Goal: Information Seeking & Learning: Compare options

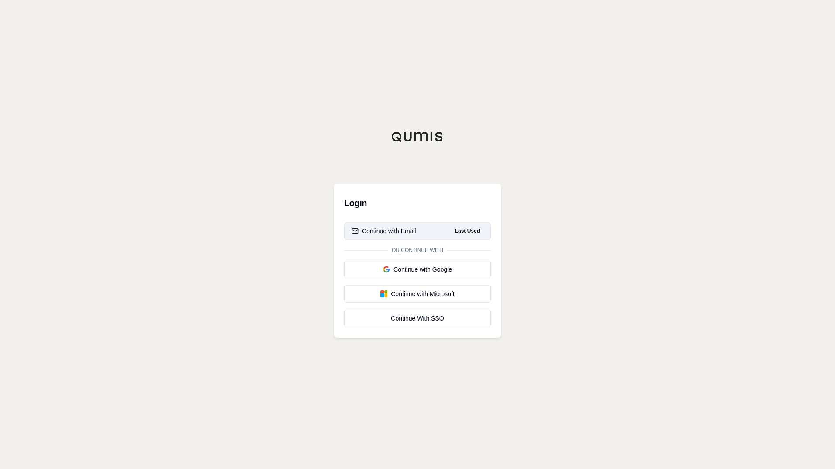
click at [414, 231] on div "Continue with Email" at bounding box center [383, 231] width 65 height 9
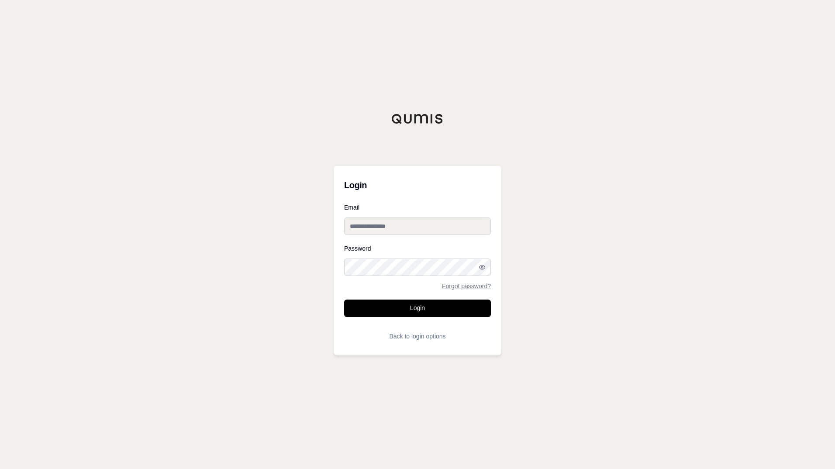
type input "**********"
click at [403, 312] on button "Login" at bounding box center [417, 307] width 147 height 17
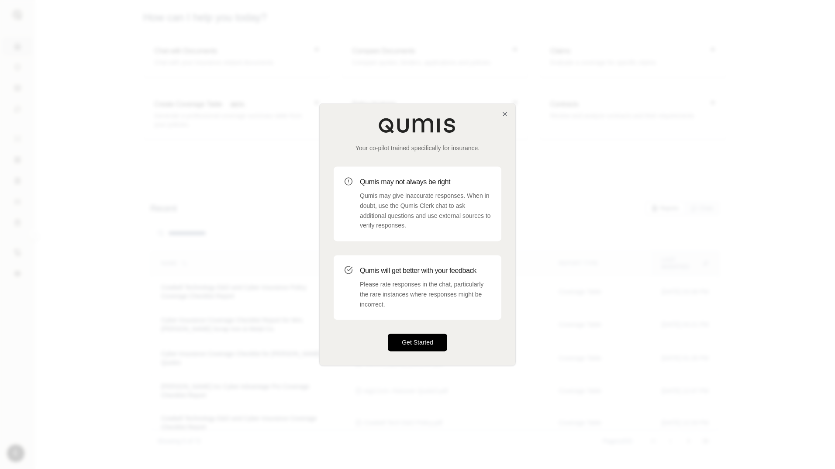
click at [407, 341] on button "Get Started" at bounding box center [417, 342] width 59 height 17
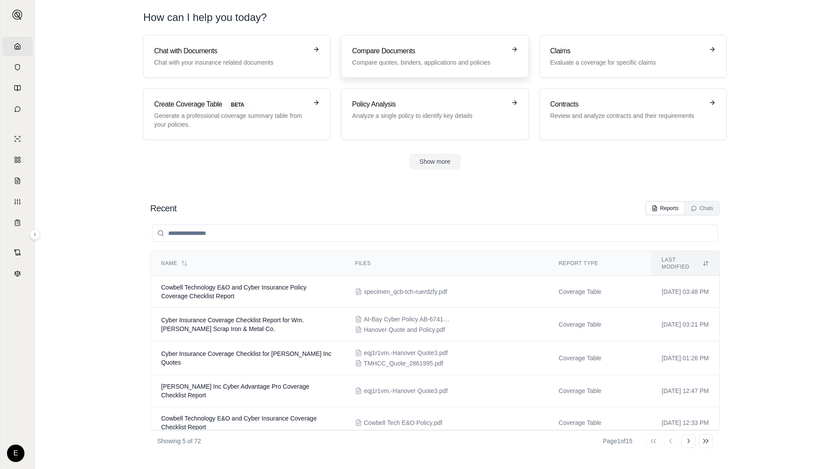
click at [378, 60] on p "Compare quotes, binders, applications and policies" at bounding box center [428, 62] width 153 height 9
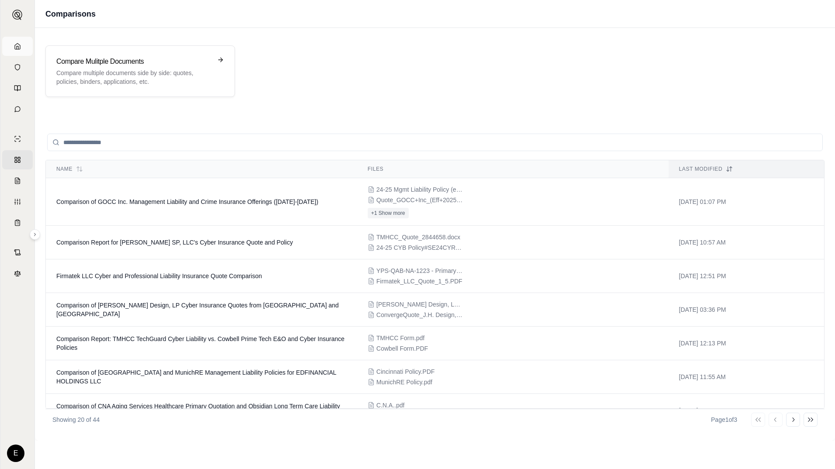
click at [11, 45] on link "Home" at bounding box center [17, 46] width 31 height 19
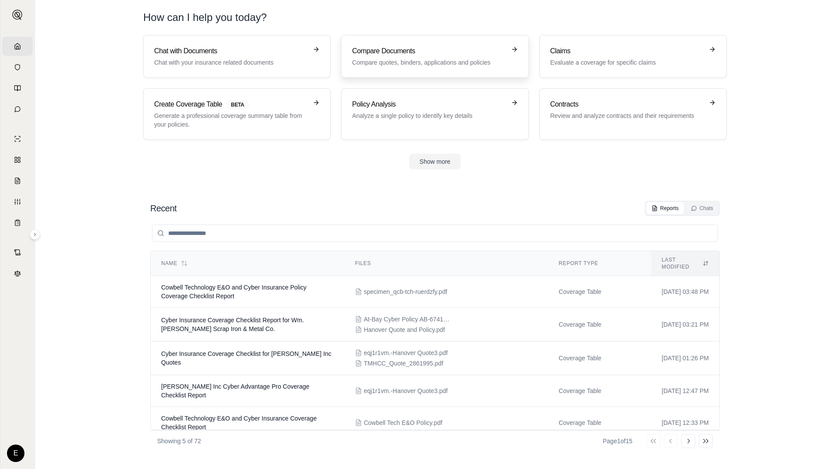
click at [411, 69] on link "Compare Documents Compare quotes, binders, applications and policies" at bounding box center [434, 56] width 187 height 43
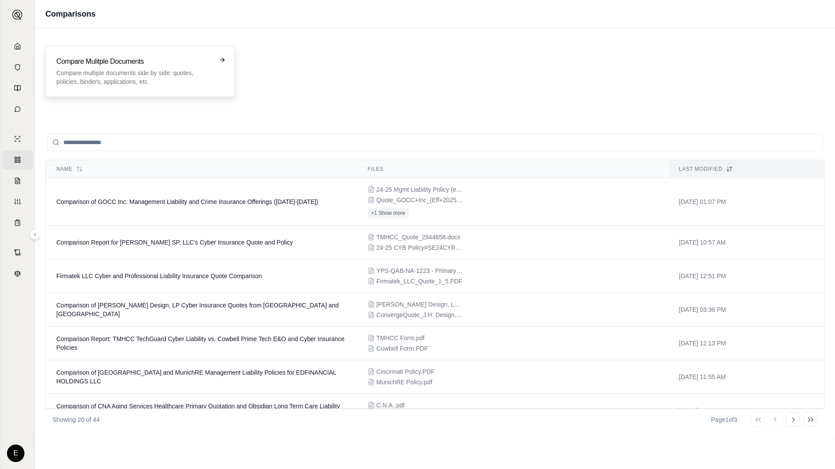
click at [110, 69] on p "Compare multiple documents side by side: quotes, policies, binders, application…" at bounding box center [133, 77] width 155 height 17
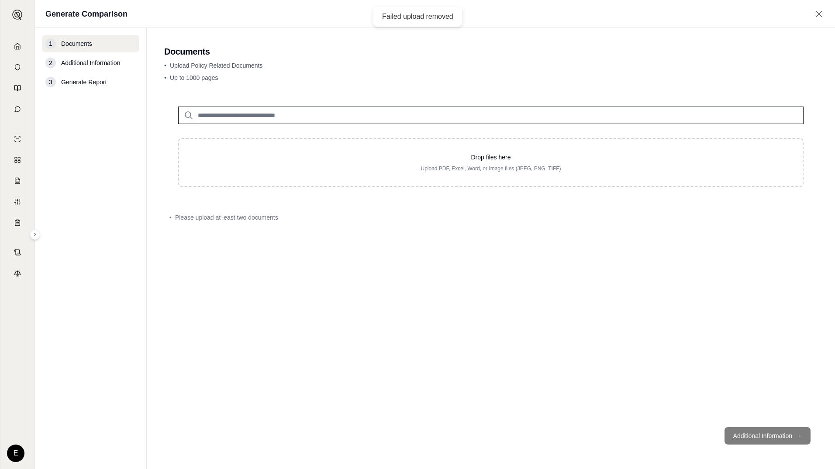
click at [196, 217] on span "Please upload at least two documents" at bounding box center [226, 217] width 103 height 9
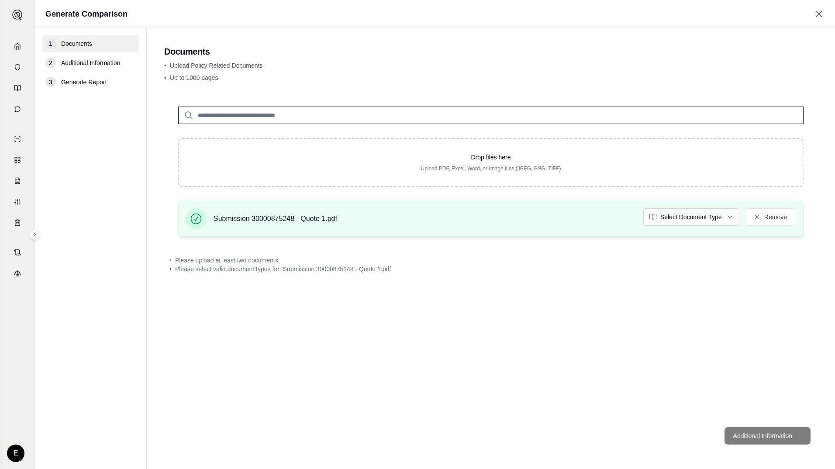
click at [726, 217] on html "Home Vault Prompts Chats Single Policy Comparisons Claims Custom Report Coverag…" at bounding box center [417, 234] width 835 height 469
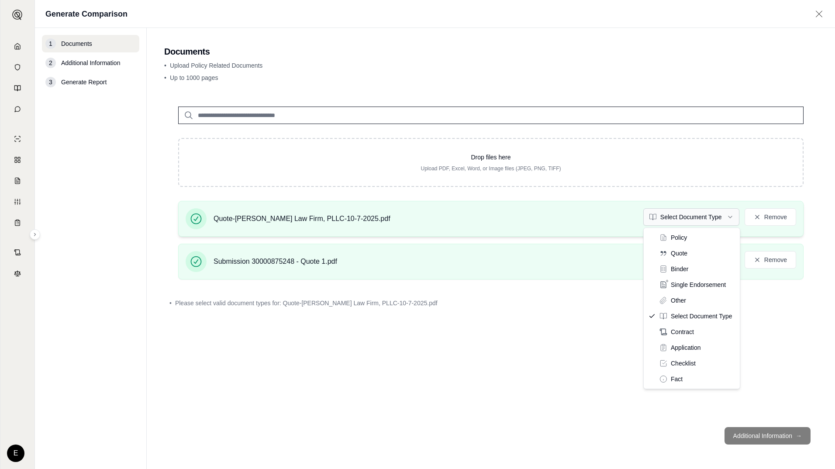
click at [728, 217] on html "Home Vault Prompts Chats Single Policy Comparisons Claims Custom Report Coverag…" at bounding box center [417, 234] width 835 height 469
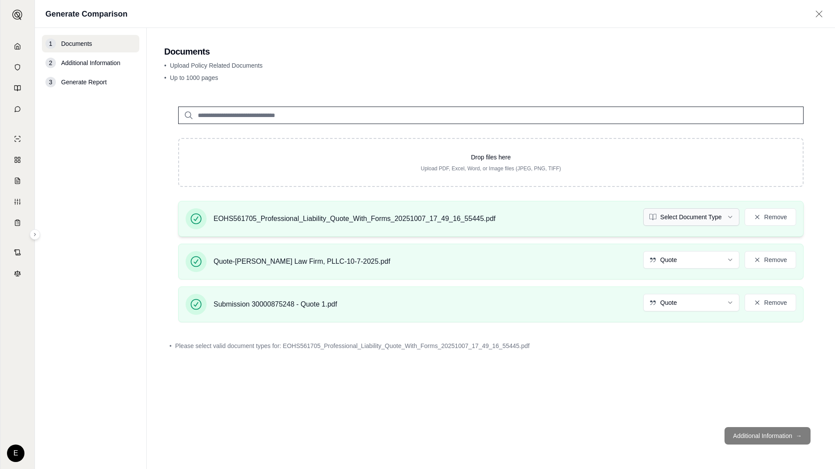
click at [731, 218] on html "Home Vault Prompts Chats Single Policy Comparisons Claims Custom Report Coverag…" at bounding box center [417, 234] width 835 height 469
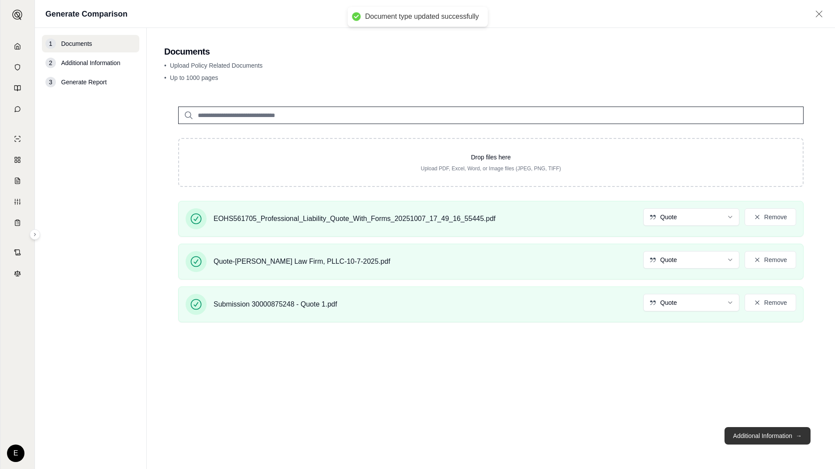
click at [760, 430] on button "Additional Information →" at bounding box center [767, 435] width 86 height 17
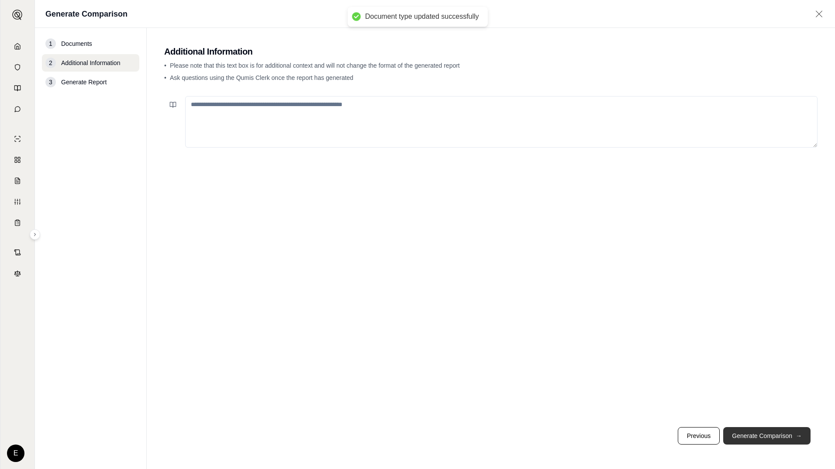
click at [756, 432] on button "Generate Comparison →" at bounding box center [766, 435] width 87 height 17
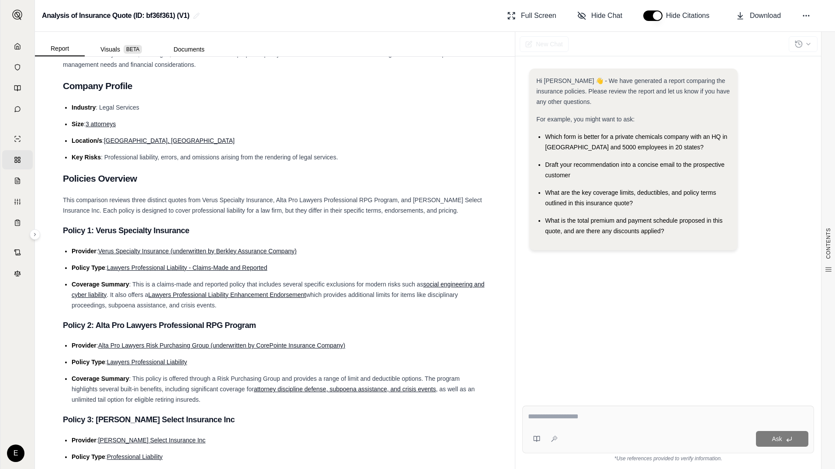
scroll to position [306, 0]
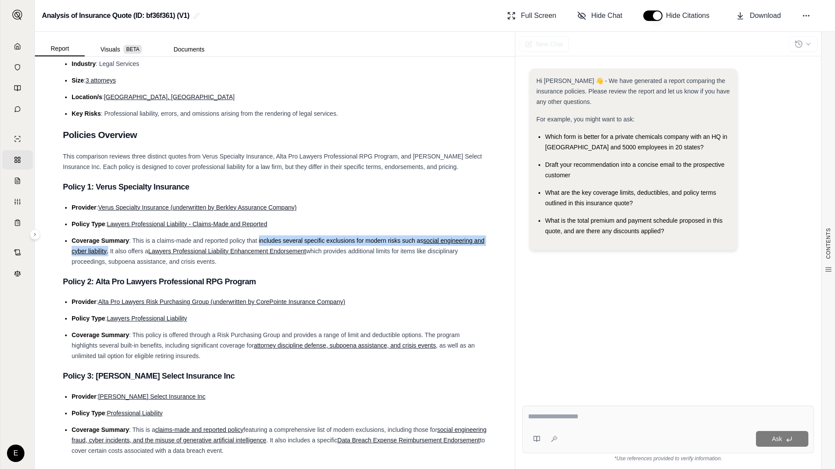
drag, startPoint x: 258, startPoint y: 250, endPoint x: 120, endPoint y: 261, distance: 138.8
click at [120, 261] on li "Coverage Summary : This is a claims-made and reported policy that includes seve…" at bounding box center [279, 250] width 415 height 31
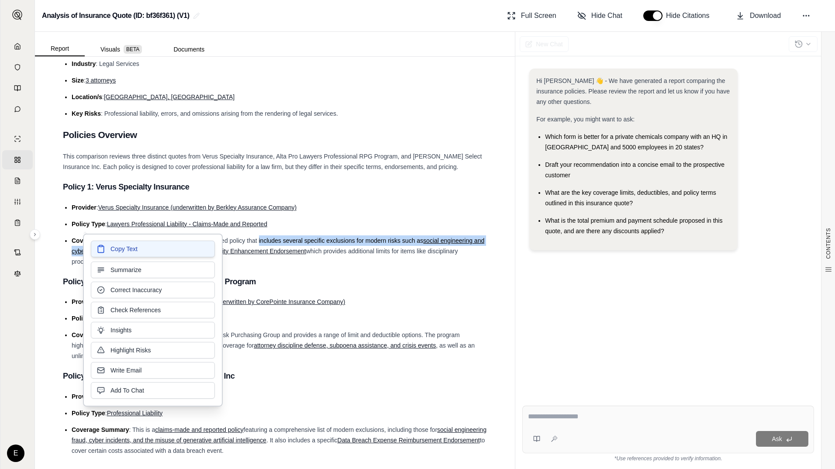
drag, startPoint x: 120, startPoint y: 261, endPoint x: 110, endPoint y: 252, distance: 13.6
click at [110, 252] on button "Copy Text" at bounding box center [153, 249] width 124 height 17
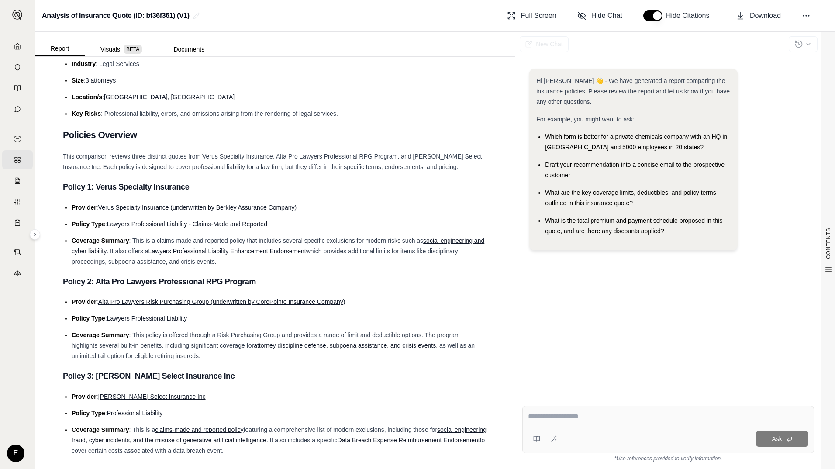
click at [255, 361] on li "Coverage Summary : This policy is offered through a Risk Purchasing Group and p…" at bounding box center [279, 345] width 415 height 31
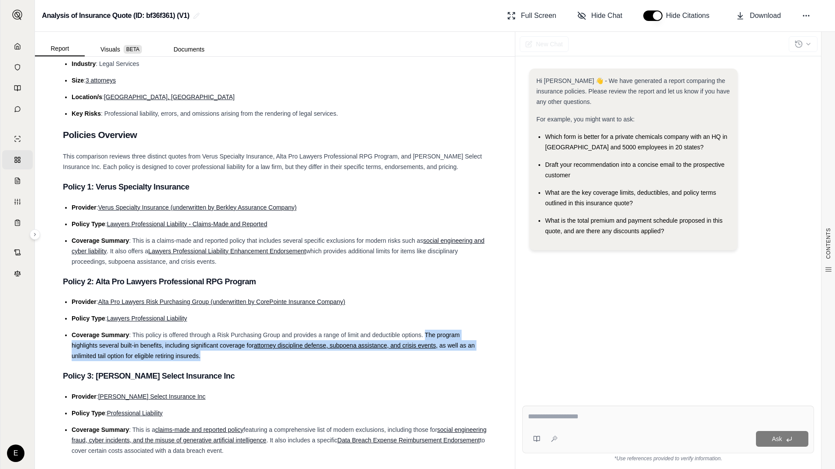
drag, startPoint x: 424, startPoint y: 344, endPoint x: 450, endPoint y: 362, distance: 31.3
click at [450, 361] on li "Coverage Summary : This policy is offered through a Risk Purchasing Group and p…" at bounding box center [279, 345] width 415 height 31
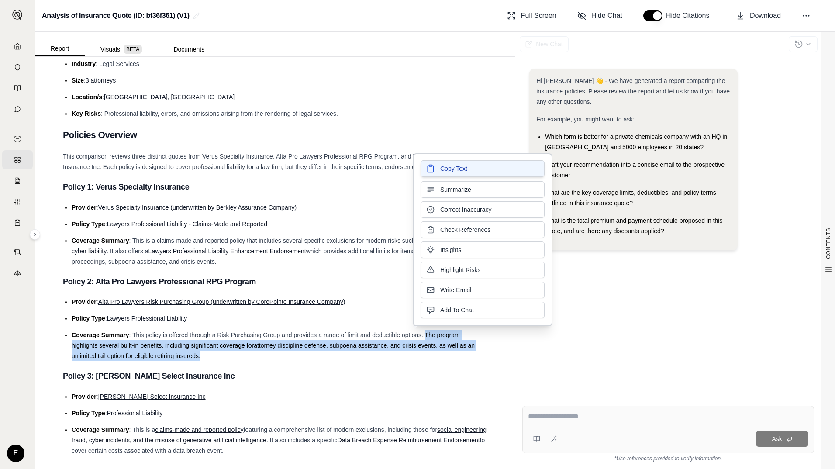
click at [454, 170] on span "Copy Text" at bounding box center [453, 168] width 27 height 9
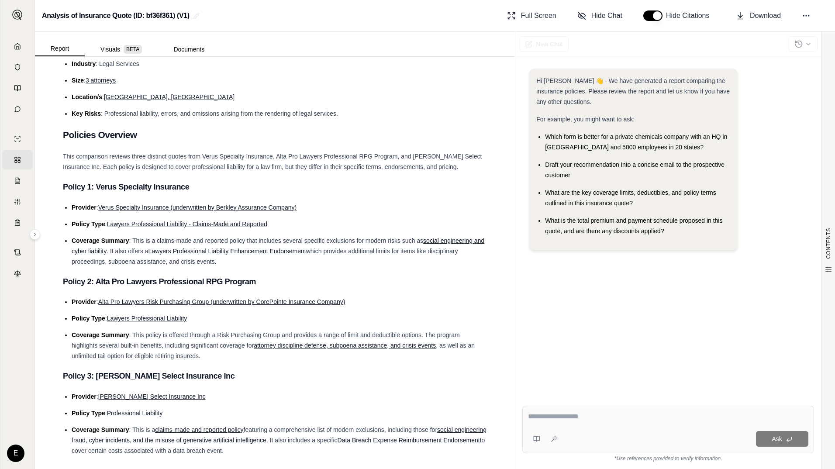
scroll to position [393, 0]
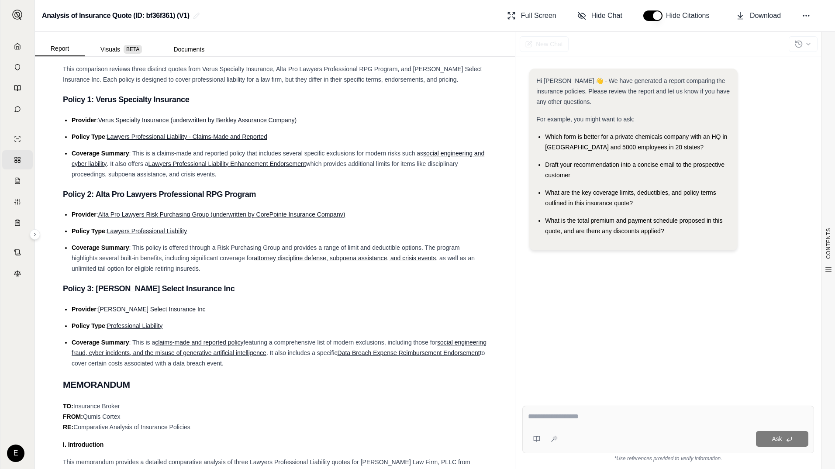
drag, startPoint x: 315, startPoint y: 381, endPoint x: 344, endPoint y: 389, distance: 30.0
drag, startPoint x: 358, startPoint y: 352, endPoint x: 397, endPoint y: 369, distance: 42.2
click at [398, 368] on li "Coverage Summary : This is a claims-made and reported policy featuring a compre…" at bounding box center [279, 352] width 415 height 31
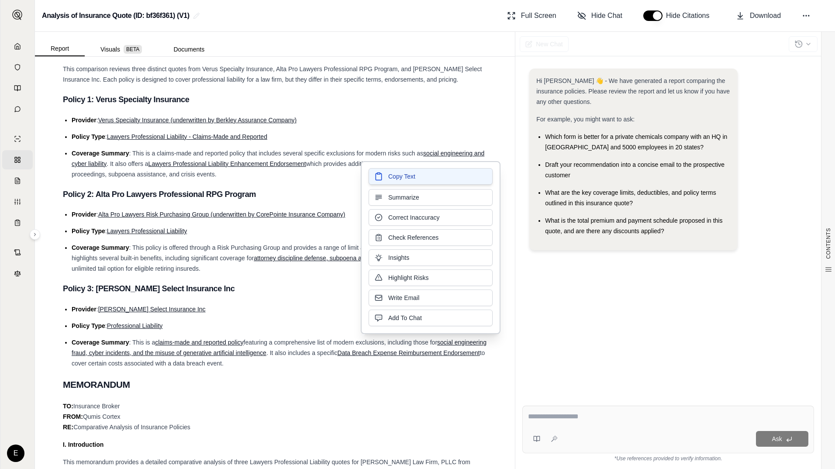
click at [414, 173] on span "Copy Text" at bounding box center [401, 176] width 27 height 9
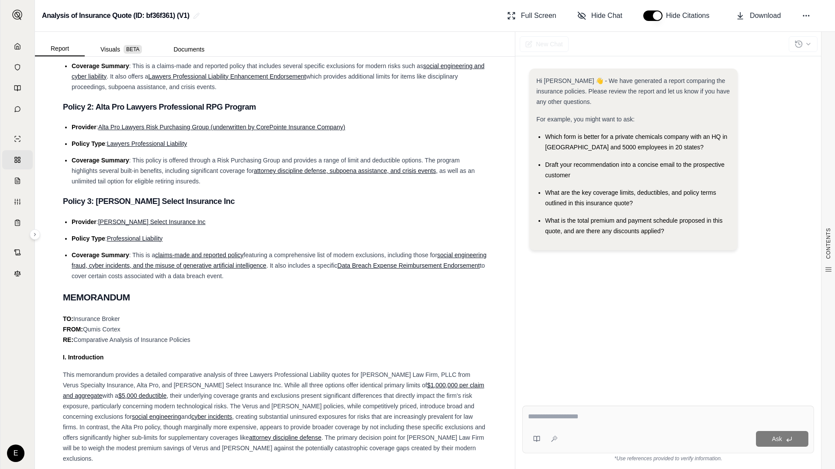
scroll to position [568, 0]
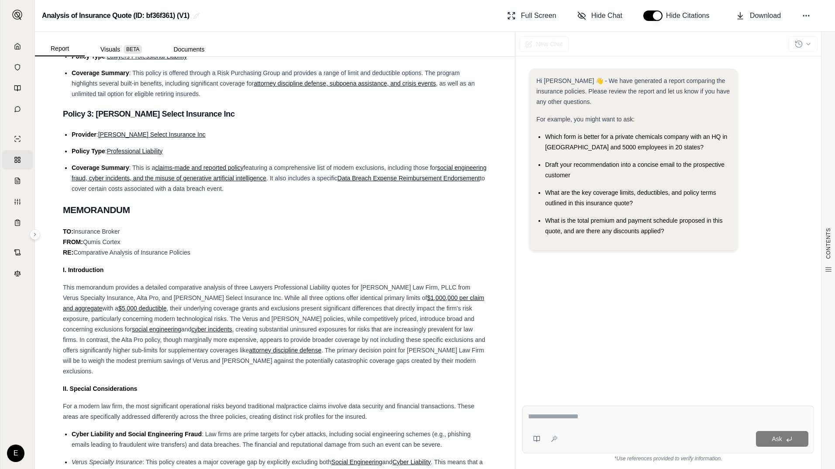
click at [320, 347] on span ", creating substantial uninsured exposures for risks that are increasingly prev…" at bounding box center [274, 340] width 422 height 28
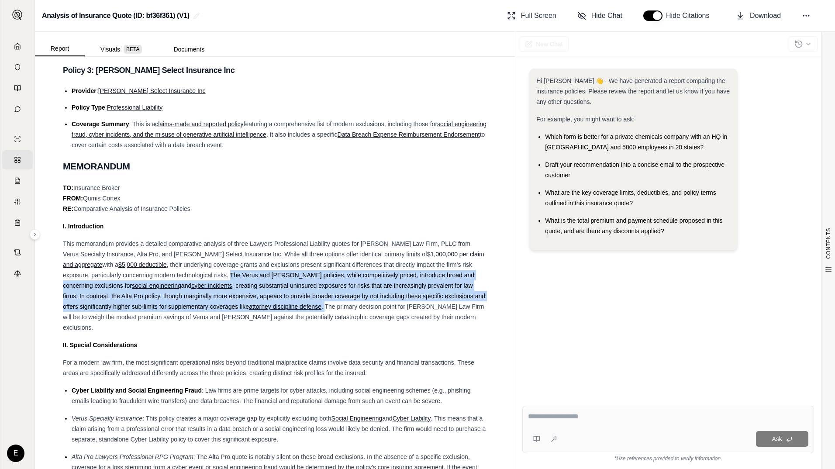
drag, startPoint x: 231, startPoint y: 285, endPoint x: 309, endPoint y: 318, distance: 85.3
click at [309, 318] on div "This memorandum provides a detailed comparative analysis of three Lawyers Profe…" at bounding box center [275, 285] width 424 height 94
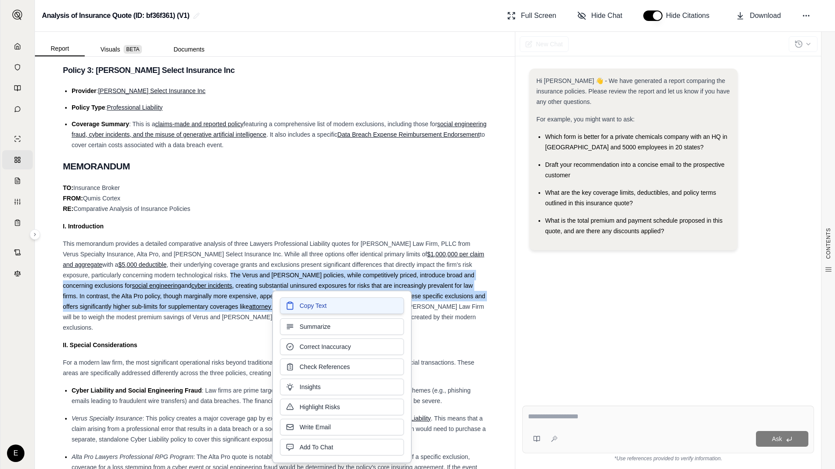
drag, startPoint x: 309, startPoint y: 318, endPoint x: 300, endPoint y: 306, distance: 14.7
click at [300, 306] on span "Copy Text" at bounding box center [312, 305] width 27 height 9
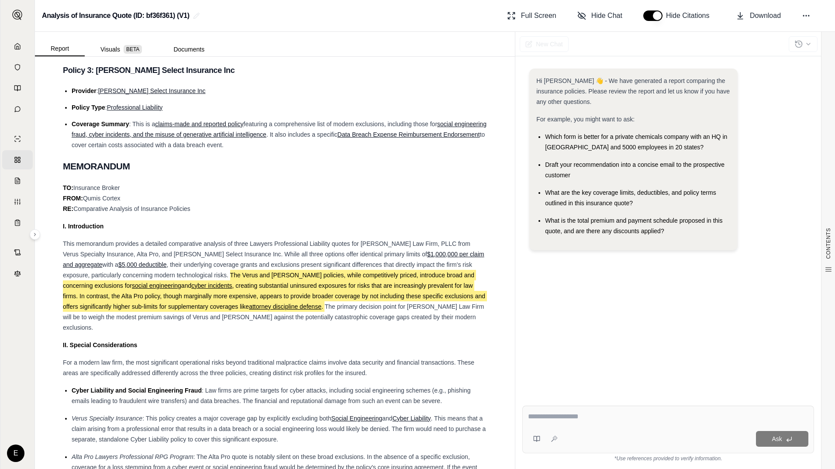
scroll to position [698, 0]
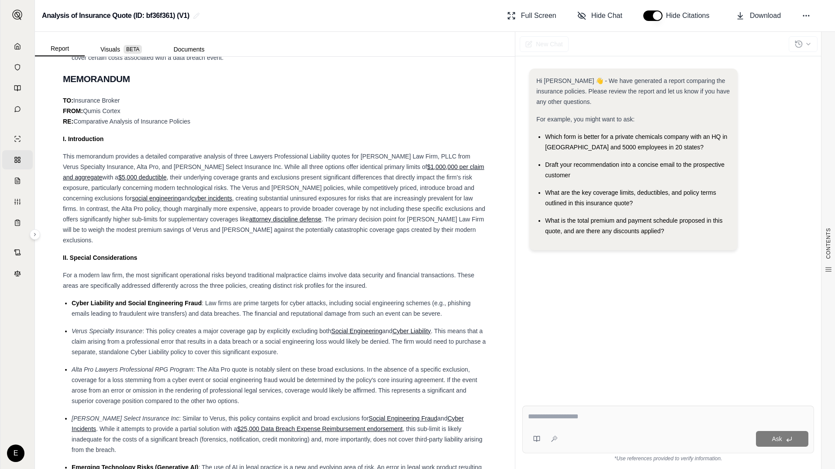
click at [175, 321] on ul "Cyber Liability and Social Engineering Fraud : Law firms are prime targets for …" at bounding box center [275, 427] width 424 height 258
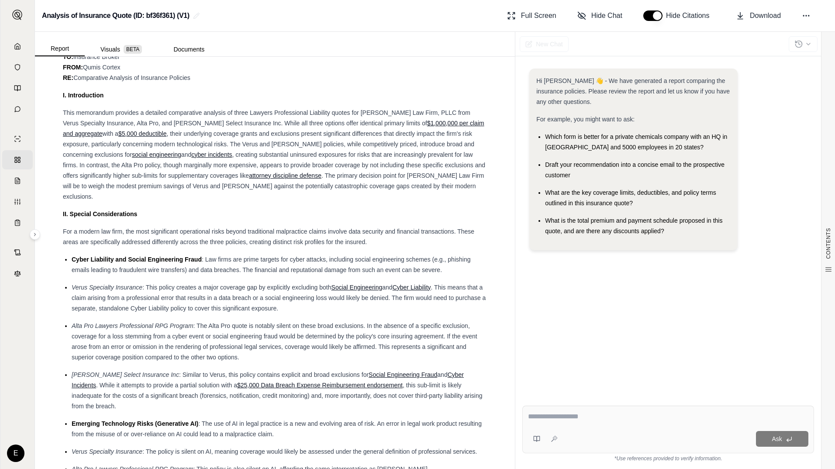
scroll to position [786, 0]
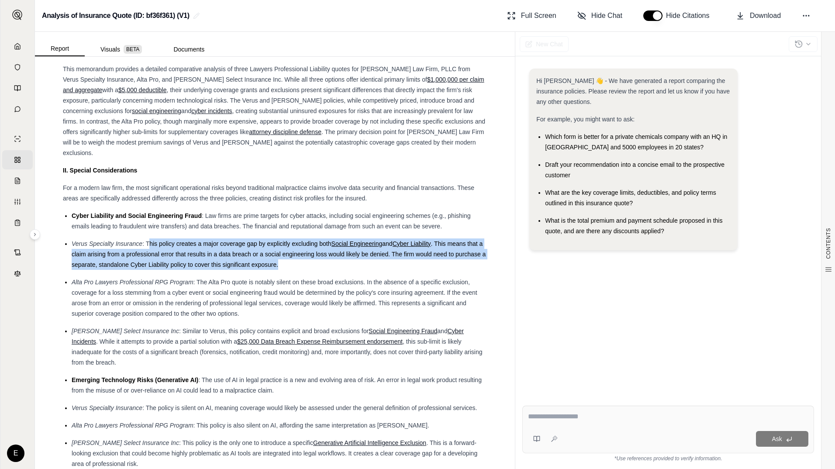
drag, startPoint x: 148, startPoint y: 243, endPoint x: 310, endPoint y: 265, distance: 162.5
click at [310, 265] on div "Verus Specialty Insurance : This policy creates a major coverage gap by explici…" at bounding box center [279, 253] width 415 height 31
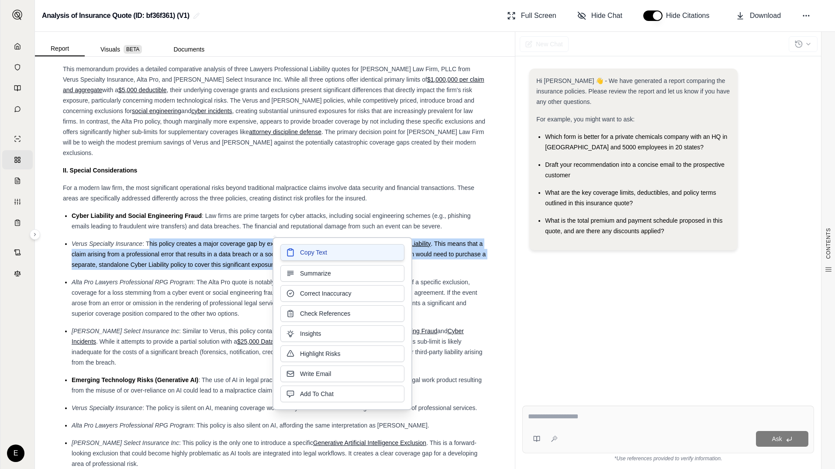
drag, startPoint x: 310, startPoint y: 265, endPoint x: 296, endPoint y: 253, distance: 17.3
click at [296, 253] on button "Copy Text" at bounding box center [342, 252] width 124 height 17
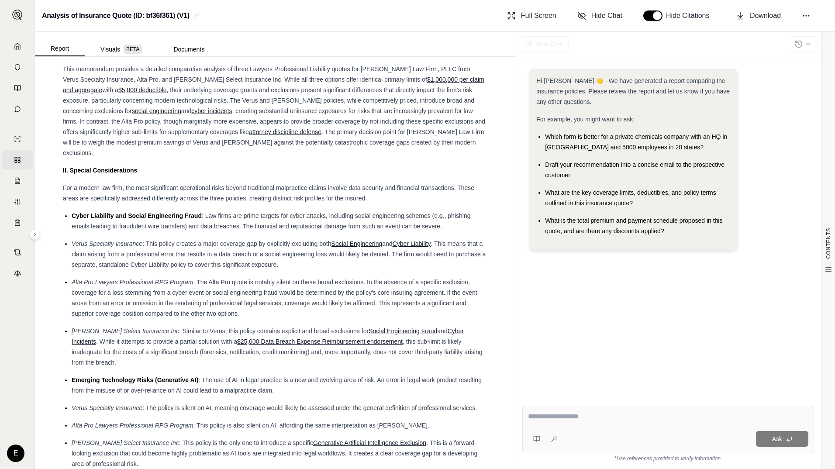
click at [145, 306] on span ": The Alta Pro quote is notably silent on these broad exclusions. In the absenc…" at bounding box center [275, 298] width 406 height 38
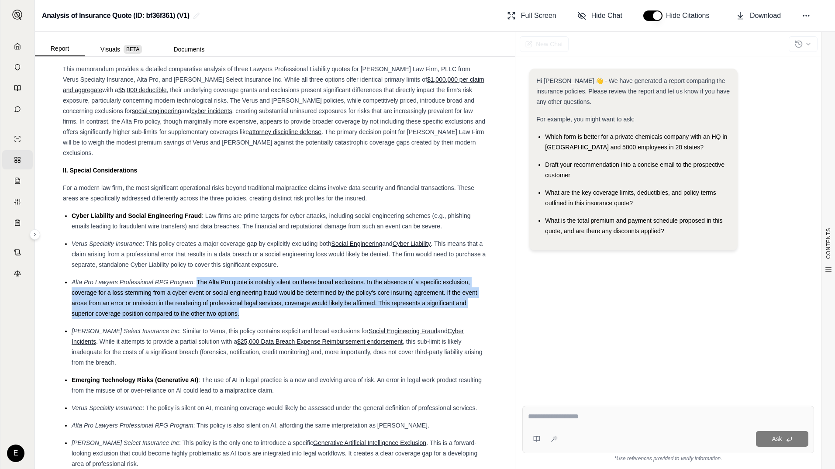
drag, startPoint x: 197, startPoint y: 280, endPoint x: 422, endPoint y: 310, distance: 226.8
click at [422, 310] on div "Alta Pro Lawyers Professional RPG Program : The Alta Pro quote is notably silen…" at bounding box center [279, 298] width 415 height 42
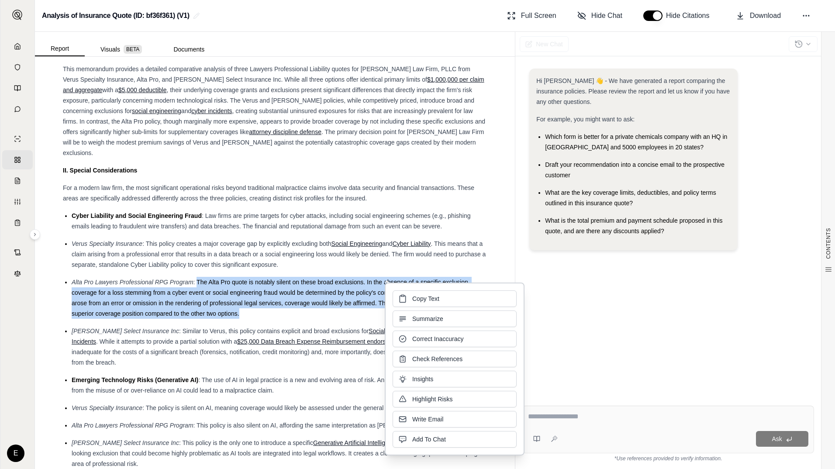
drag, startPoint x: 422, startPoint y: 310, endPoint x: 419, endPoint y: 300, distance: 10.5
click at [419, 300] on span "Copy Text" at bounding box center [425, 298] width 27 height 9
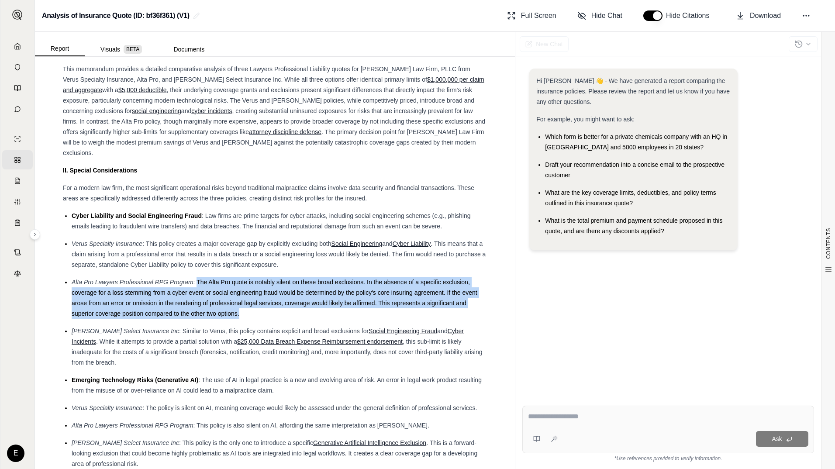
click at [224, 353] on span ", this sub-limit is likely inadequate for the costs of a significant breach (fo…" at bounding box center [277, 352] width 411 height 28
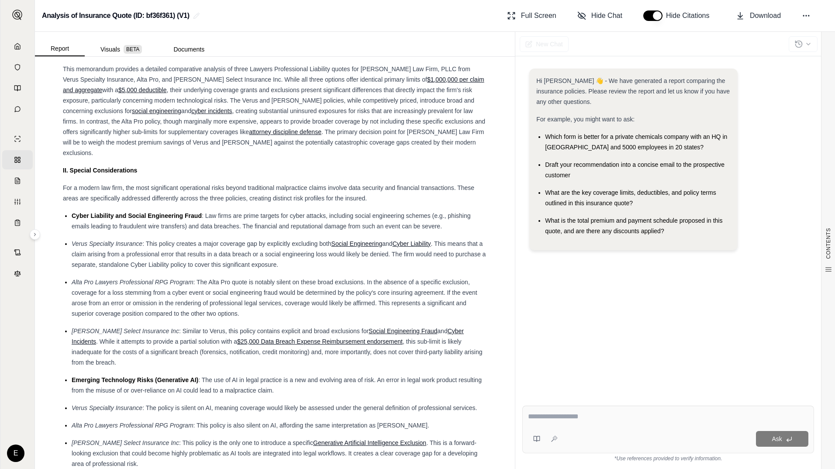
scroll to position [917, 0]
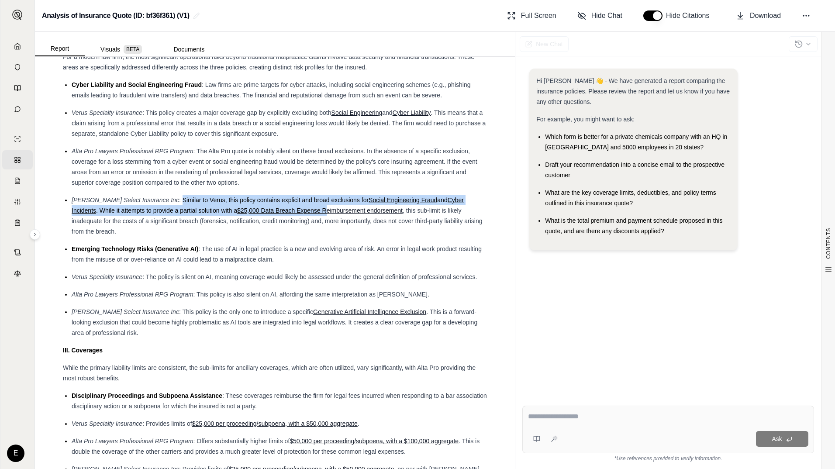
drag, startPoint x: 157, startPoint y: 199, endPoint x: 300, endPoint y: 211, distance: 143.3
click at [300, 211] on div "[PERSON_NAME] Select Insurance Inc : Similar to Verus, this policy contains exp…" at bounding box center [279, 216] width 415 height 42
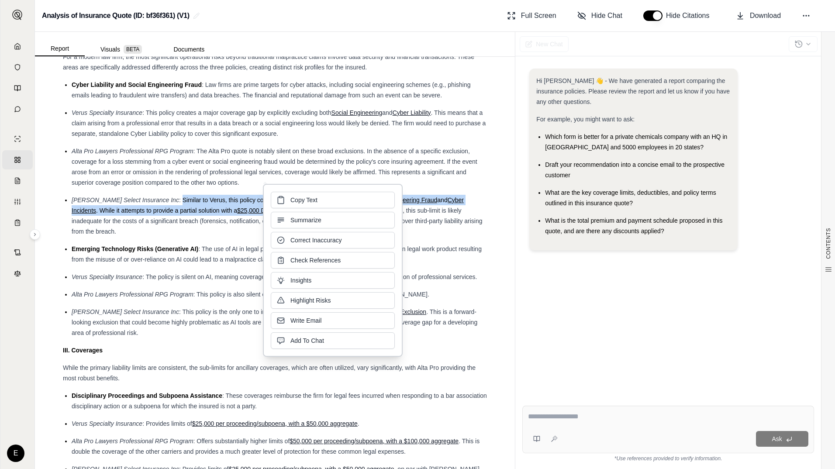
drag, startPoint x: 300, startPoint y: 211, endPoint x: 280, endPoint y: 205, distance: 20.7
click at [299, 213] on button "Summarize" at bounding box center [333, 220] width 124 height 17
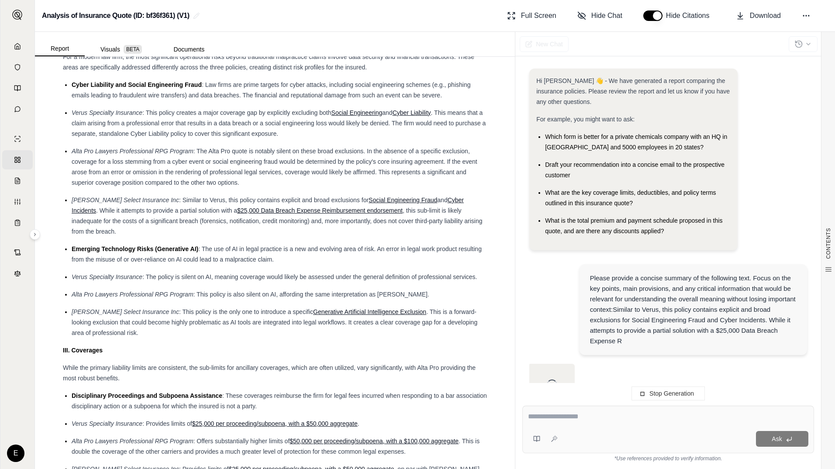
scroll to position [0, 0]
click at [187, 234] on div "[PERSON_NAME] Select Insurance Inc : Similar to Verus, this policy contains exp…" at bounding box center [279, 216] width 415 height 42
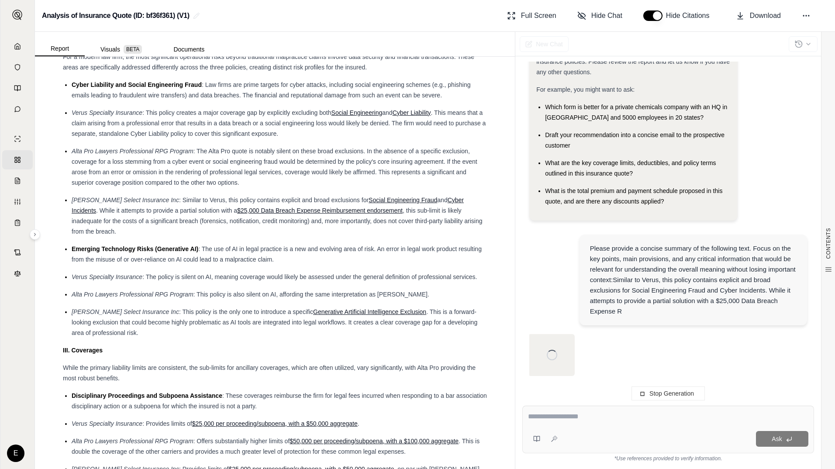
click at [189, 206] on div "[PERSON_NAME] Select Insurance Inc : Similar to Verus, this policy contains exp…" at bounding box center [279, 216] width 415 height 42
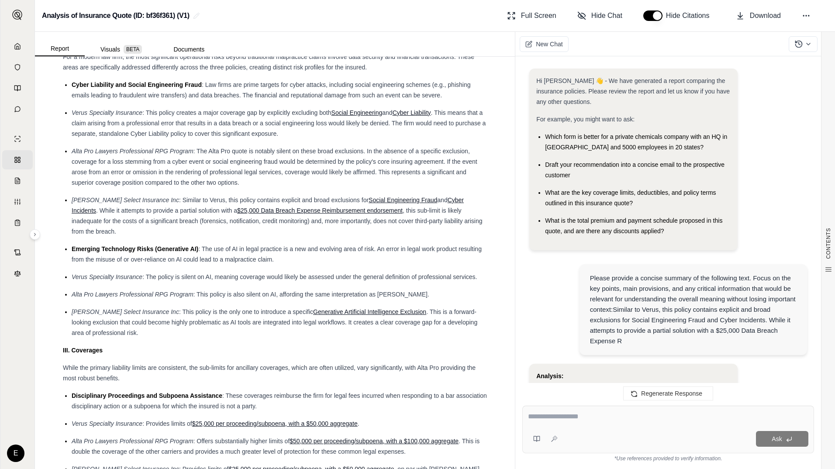
scroll to position [416, 0]
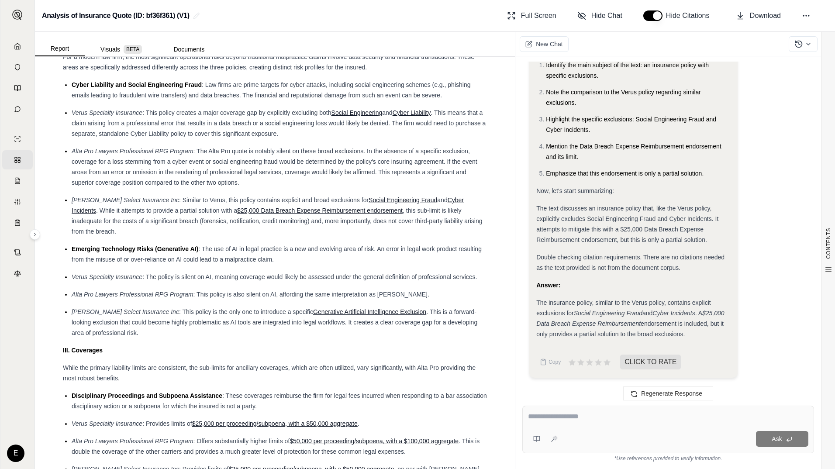
drag, startPoint x: 155, startPoint y: 198, endPoint x: 420, endPoint y: 210, distance: 264.4
click at [420, 210] on div "[PERSON_NAME] Select Insurance Inc : Similar to Verus, this policy contains exp…" at bounding box center [279, 216] width 415 height 42
click at [394, 219] on span ", this sub-limit is likely inadequate for the costs of a significant breach (fo…" at bounding box center [277, 221] width 411 height 28
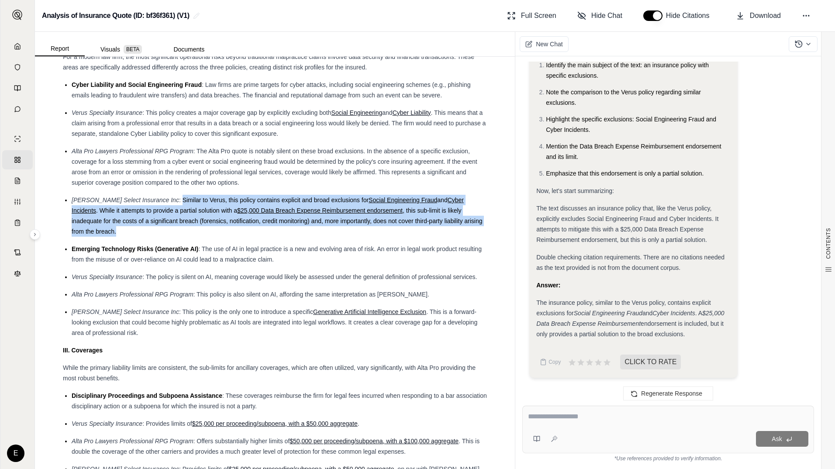
drag, startPoint x: 158, startPoint y: 199, endPoint x: 456, endPoint y: 230, distance: 299.8
click at [456, 230] on div "[PERSON_NAME] Select Insurance Inc : Similar to Verus, this policy contains exp…" at bounding box center [279, 216] width 415 height 42
drag, startPoint x: 456, startPoint y: 230, endPoint x: 402, endPoint y: 213, distance: 56.9
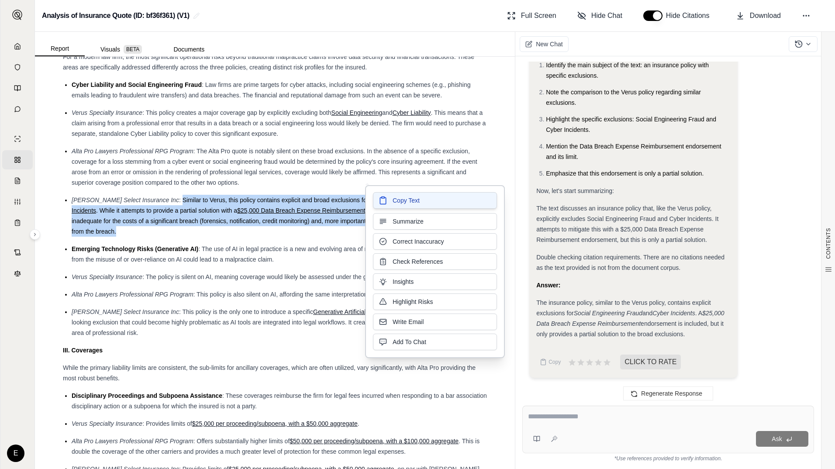
drag, startPoint x: 402, startPoint y: 213, endPoint x: 409, endPoint y: 200, distance: 13.9
click at [409, 200] on span "Copy Text" at bounding box center [405, 200] width 27 height 9
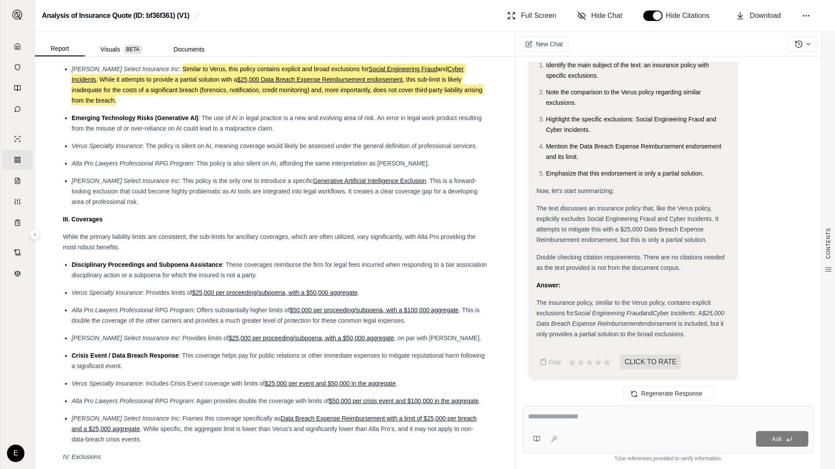
scroll to position [1091, 0]
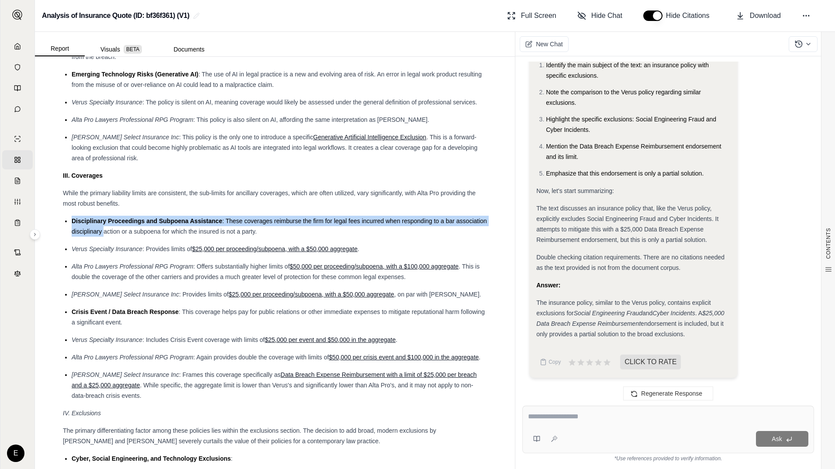
drag, startPoint x: 72, startPoint y: 220, endPoint x: 135, endPoint y: 229, distance: 64.5
click at [135, 229] on div "Disciplinary Proceedings and Subpoena Assistance : These coverages reimburse th…" at bounding box center [279, 226] width 415 height 21
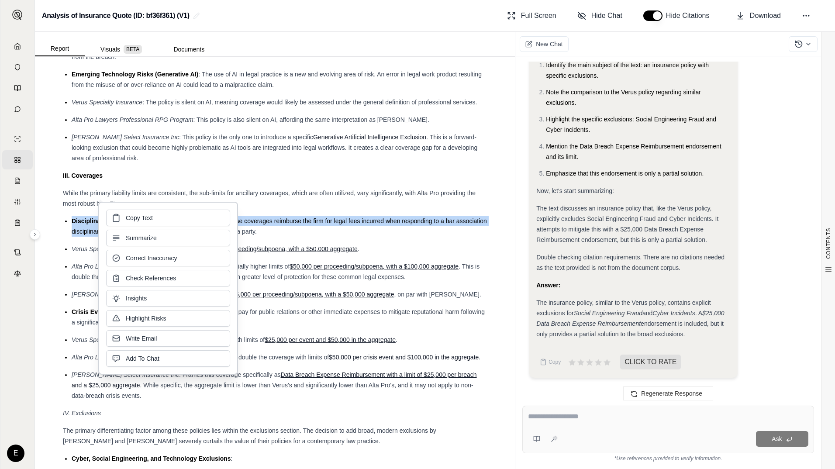
drag, startPoint x: 135, startPoint y: 229, endPoint x: 115, endPoint y: 244, distance: 25.6
click at [126, 242] on button "Summarize" at bounding box center [168, 238] width 124 height 17
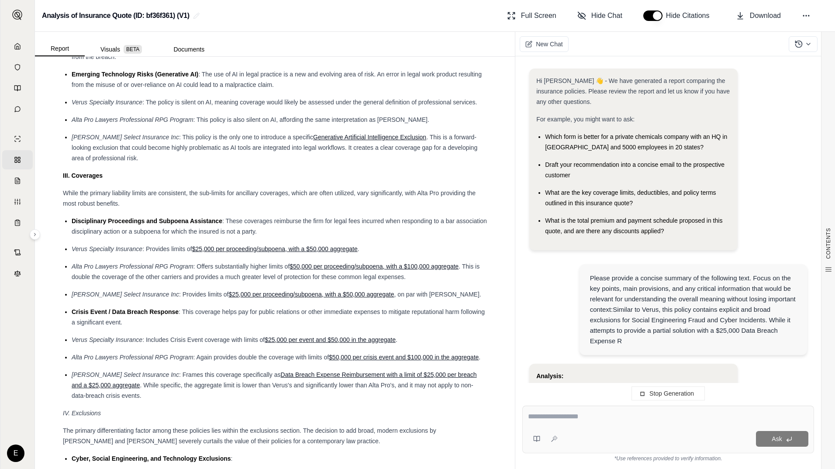
scroll to position [538, 0]
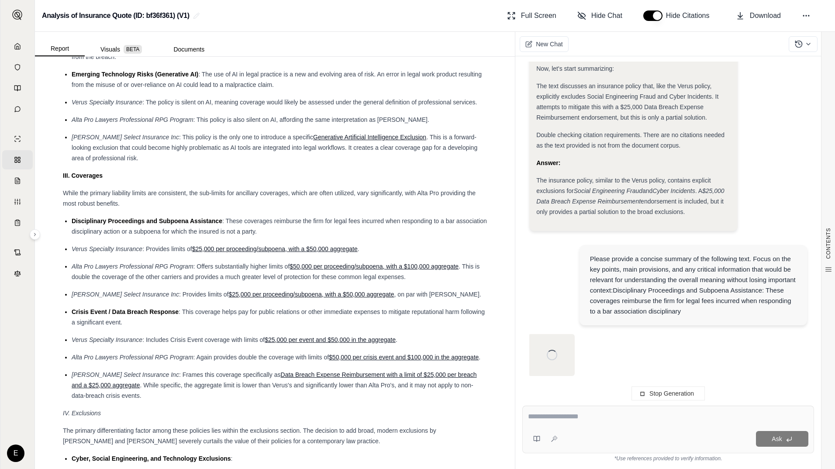
click at [76, 253] on div "Verus Specialty Insurance : Provides limits of $25,000 per proceeding/subpoena,…" at bounding box center [279, 249] width 415 height 10
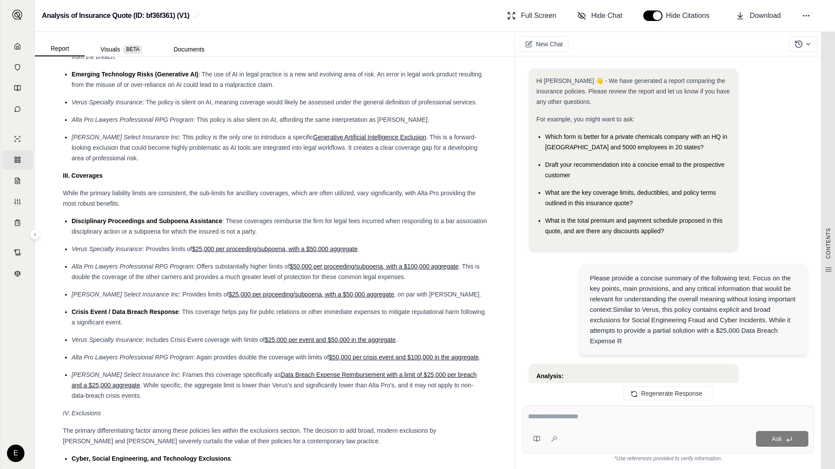
scroll to position [852, 0]
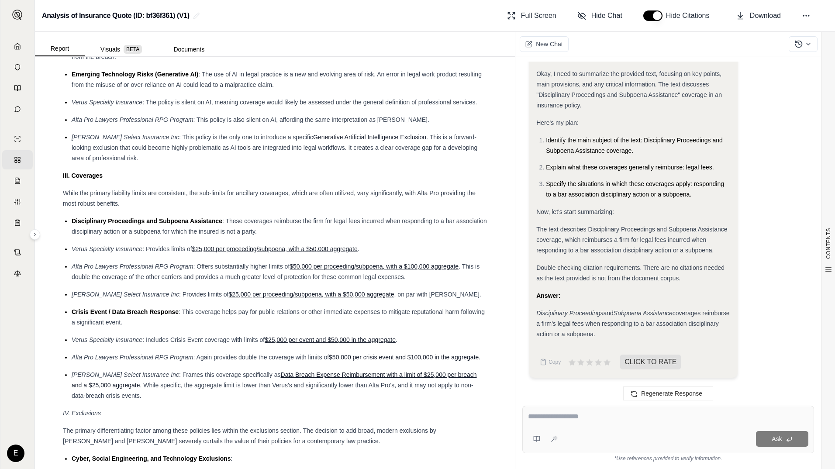
drag, startPoint x: 79, startPoint y: 235, endPoint x: 77, endPoint y: 228, distance: 7.7
click at [79, 235] on div "Disciplinary Proceedings and Subpoena Assistance : These coverages reimburse th…" at bounding box center [279, 226] width 415 height 21
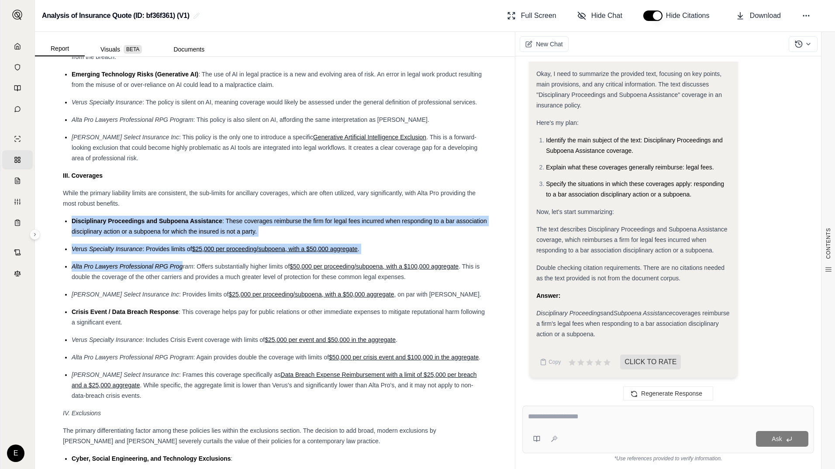
drag, startPoint x: 72, startPoint y: 219, endPoint x: 183, endPoint y: 261, distance: 118.7
click at [183, 261] on ul "Disciplinary Proceedings and Subpoena Assistance : These coverages reimburse th…" at bounding box center [275, 308] width 424 height 185
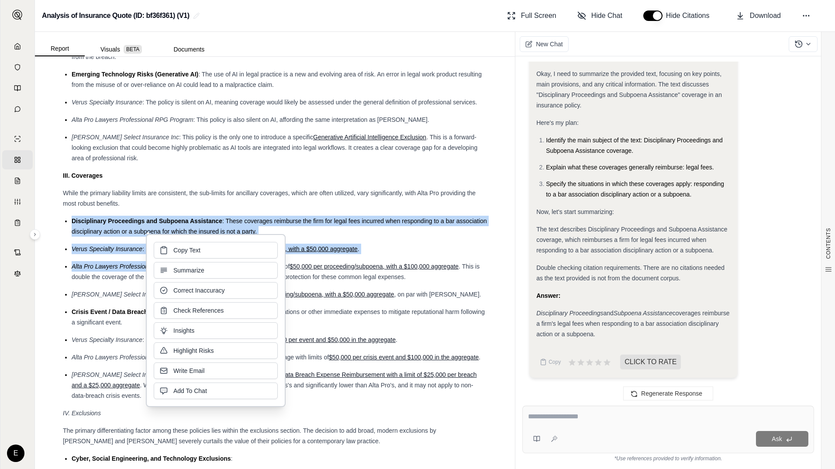
drag, startPoint x: 183, startPoint y: 261, endPoint x: 175, endPoint y: 286, distance: 25.7
click at [177, 284] on button "Correct Inaccuracy" at bounding box center [216, 290] width 124 height 17
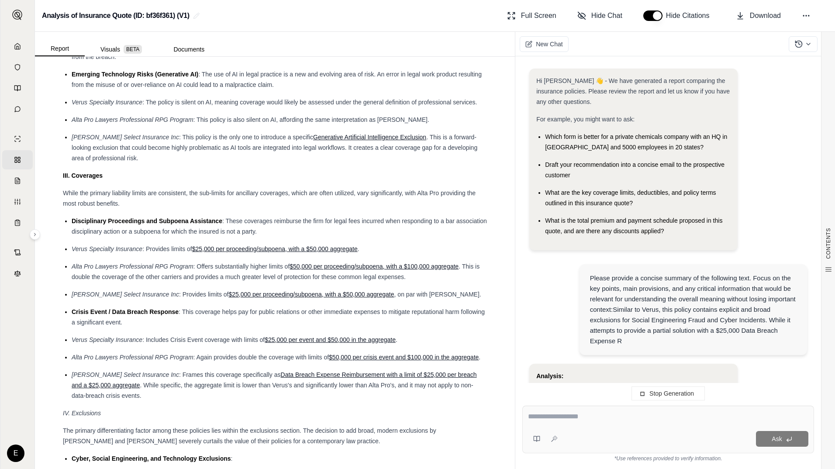
scroll to position [0, 0]
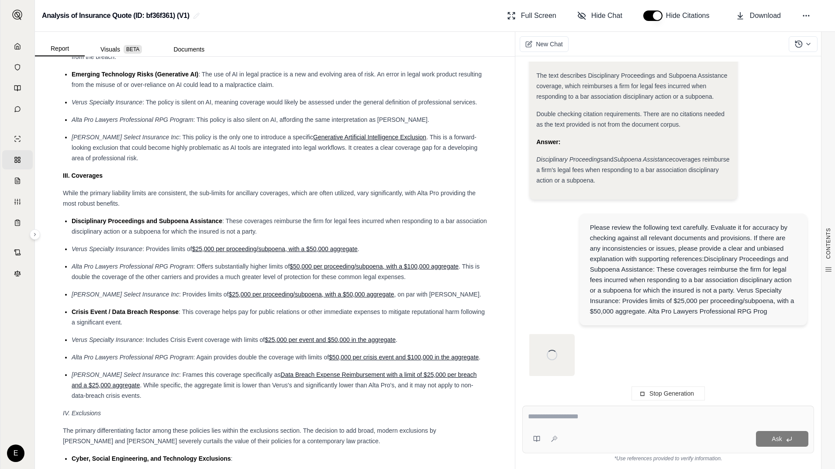
click at [111, 280] on span ". This is double the coverage of the other carriers and provides a much greater…" at bounding box center [276, 271] width 408 height 17
drag, startPoint x: 148, startPoint y: 248, endPoint x: 361, endPoint y: 250, distance: 213.0
click at [361, 250] on div "Verus Specialty Insurance : Provides limits of $25,000 per proceeding/subpoena,…" at bounding box center [279, 249] width 415 height 10
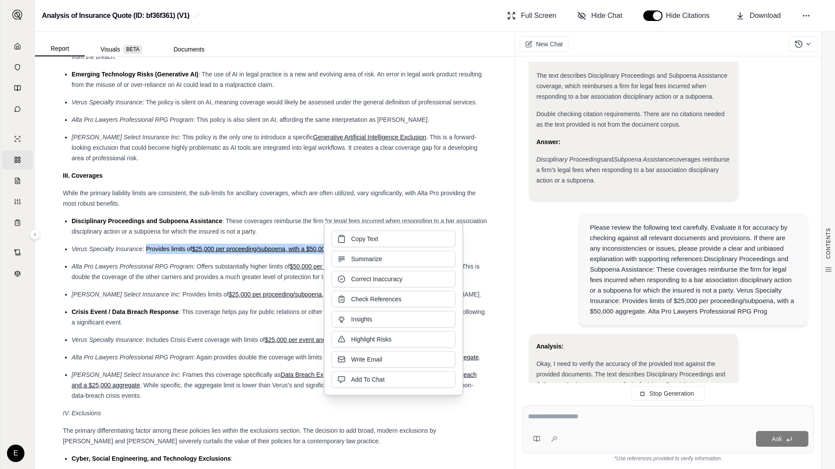
scroll to position [1712, 0]
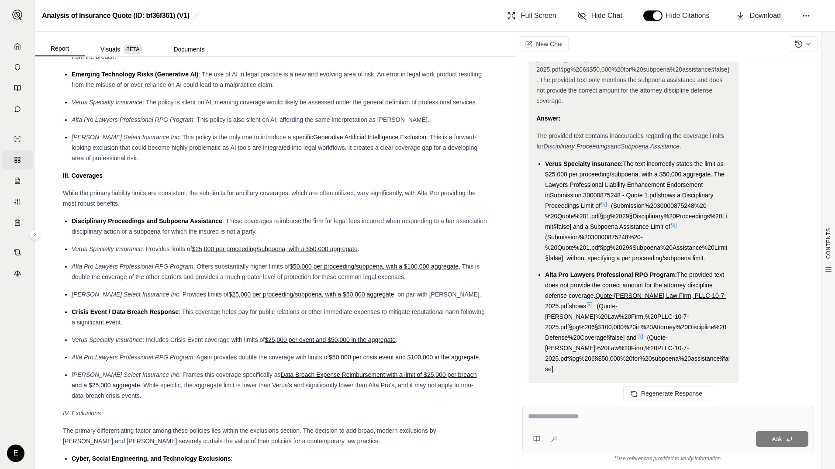
click at [359, 238] on ul "Disciplinary Proceedings and Subpoena Assistance : These coverages reimburse th…" at bounding box center [275, 308] width 424 height 185
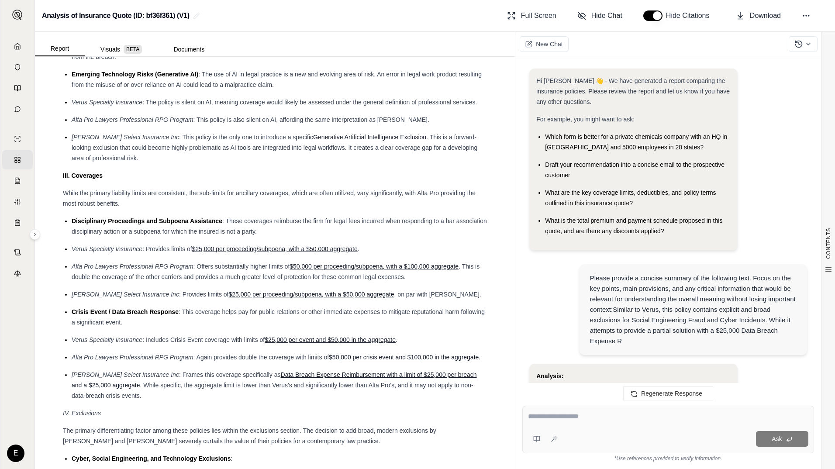
scroll to position [1786, 0]
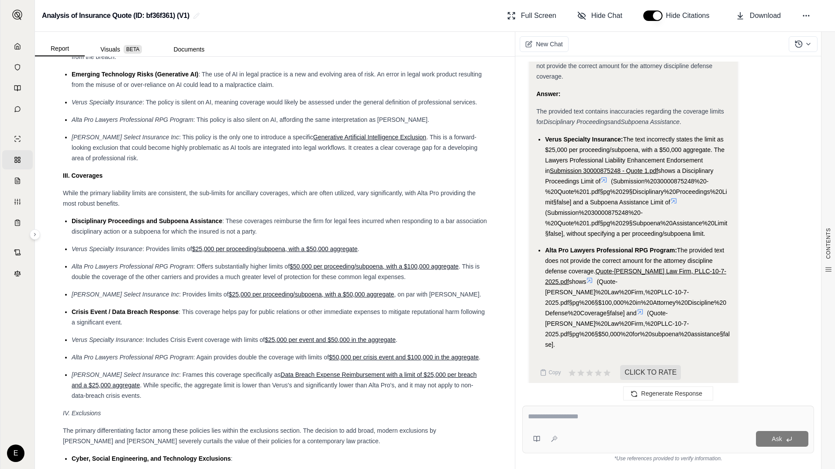
click at [177, 236] on div "Disciplinary Proceedings and Subpoena Assistance : These coverages reimburse th…" at bounding box center [279, 226] width 415 height 21
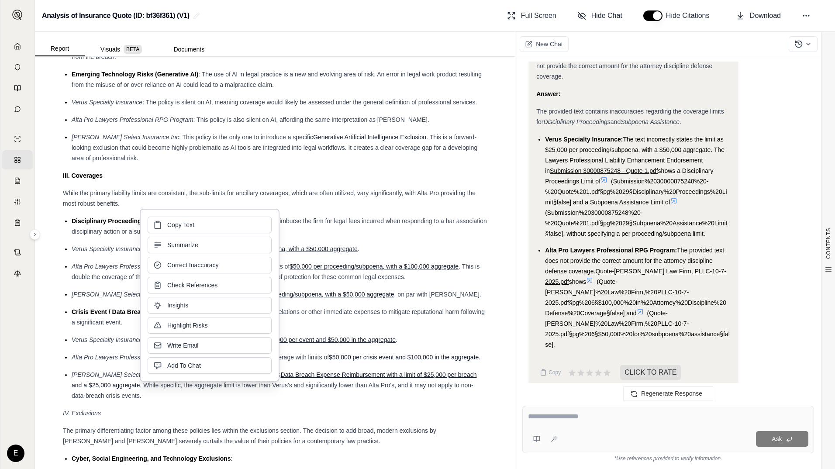
click at [416, 233] on div "Disciplinary Proceedings and Subpoena Assistance : These coverages reimburse th…" at bounding box center [279, 226] width 415 height 21
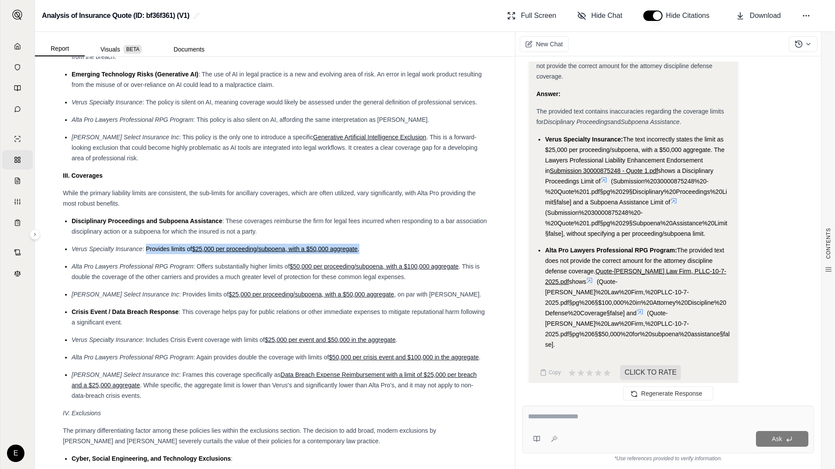
drag, startPoint x: 145, startPoint y: 249, endPoint x: 363, endPoint y: 251, distance: 217.9
click at [363, 251] on div "Verus Specialty Insurance : Provides limits of $25,000 per proceeding/subpoena,…" at bounding box center [279, 249] width 415 height 10
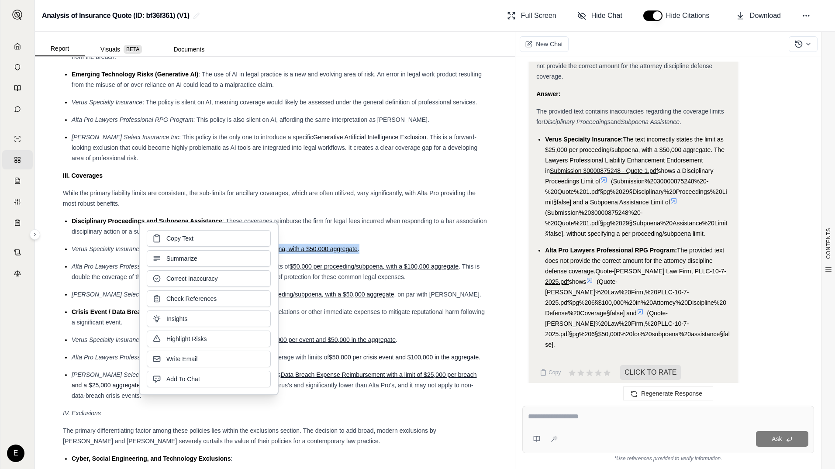
drag, startPoint x: 176, startPoint y: 250, endPoint x: 181, endPoint y: 239, distance: 11.5
click at [180, 239] on span "Copy Text" at bounding box center [179, 238] width 27 height 9
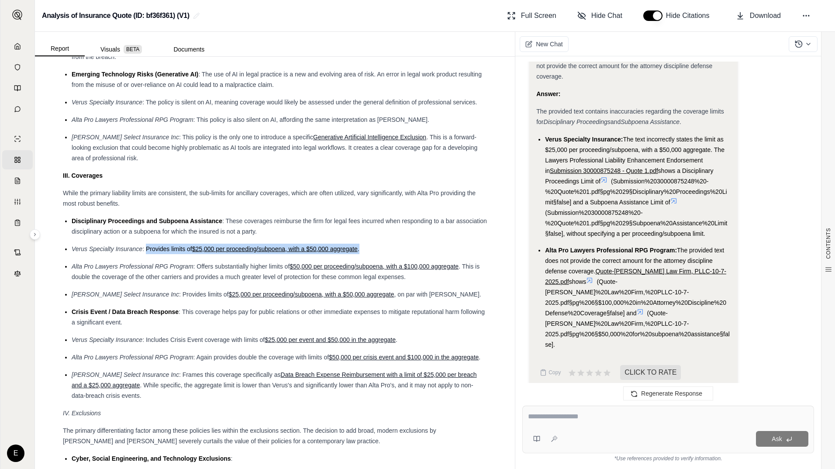
click at [131, 272] on div "Alta Pro Lawyers Professional RPG Program : Offers substantially higher limits …" at bounding box center [279, 271] width 415 height 21
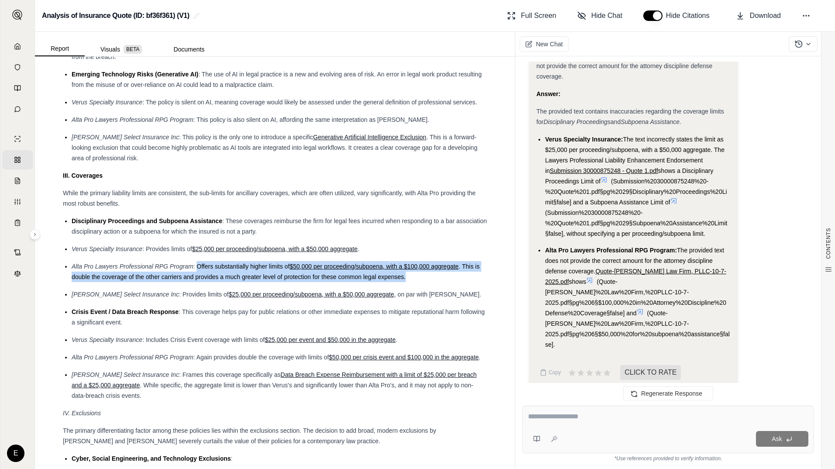
drag, startPoint x: 198, startPoint y: 265, endPoint x: 417, endPoint y: 275, distance: 218.9
click at [417, 275] on div "Alta Pro Lawyers Professional RPG Program : Offers substantially higher limits …" at bounding box center [279, 271] width 415 height 21
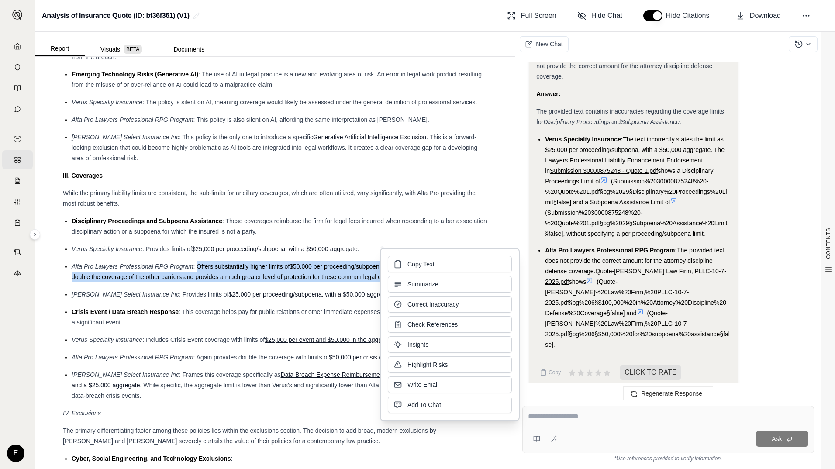
drag, startPoint x: 417, startPoint y: 275, endPoint x: 413, endPoint y: 266, distance: 10.2
click at [413, 266] on span "Copy Text" at bounding box center [420, 264] width 27 height 9
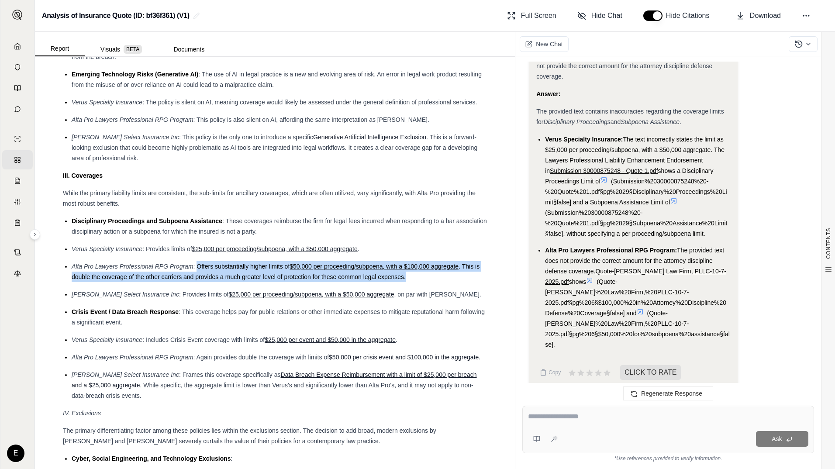
click at [239, 336] on span ": Includes Crisis Event coverage with limits of" at bounding box center [203, 339] width 122 height 7
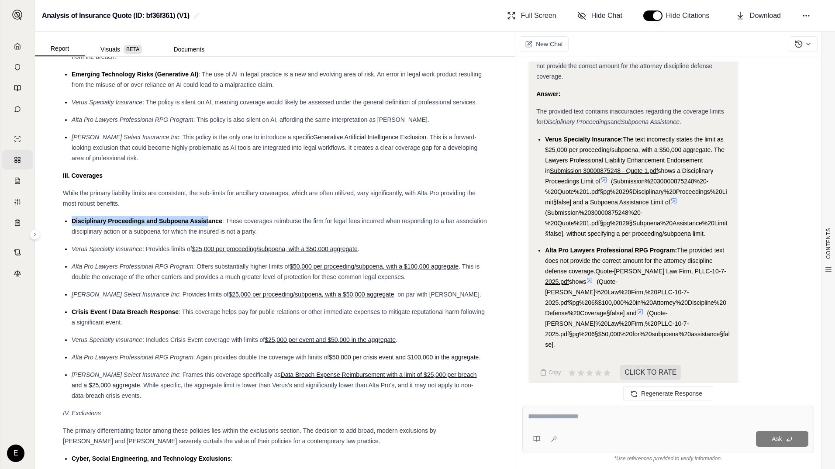
drag, startPoint x: 72, startPoint y: 219, endPoint x: 207, endPoint y: 221, distance: 135.4
click at [207, 221] on span "Disciplinary Proceedings and Subpoena Assistance" at bounding box center [147, 220] width 151 height 7
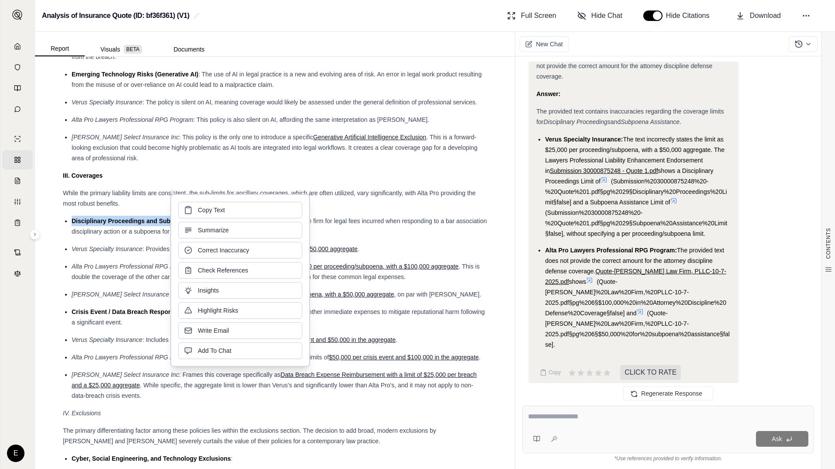
click at [89, 268] on span "Alta Pro Lawyers Professional RPG Program" at bounding box center [133, 266] width 122 height 7
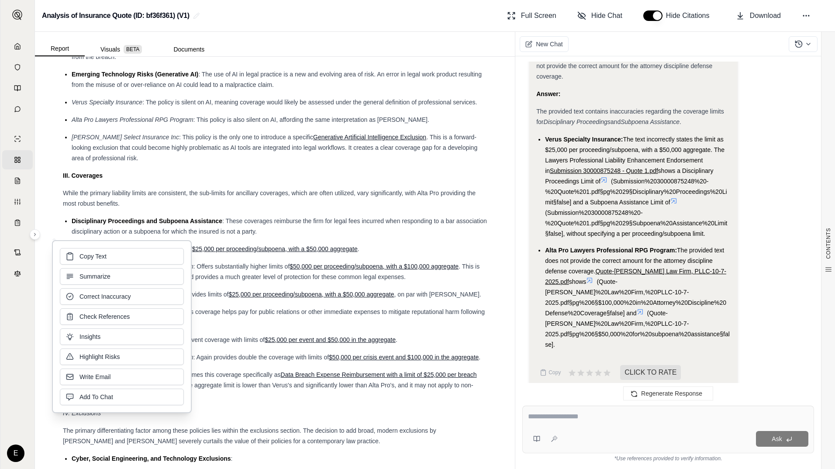
drag, startPoint x: 89, startPoint y: 268, endPoint x: 72, endPoint y: 220, distance: 51.1
click at [72, 220] on span "Disciplinary Proceedings and Subpoena Assistance" at bounding box center [147, 220] width 151 height 7
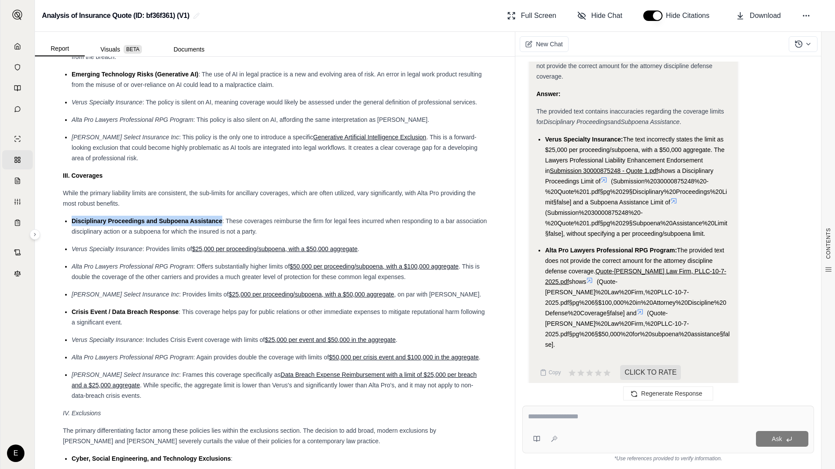
drag, startPoint x: 73, startPoint y: 218, endPoint x: 221, endPoint y: 224, distance: 148.5
click at [221, 224] on span "Disciplinary Proceedings and Subpoena Assistance" at bounding box center [147, 220] width 151 height 7
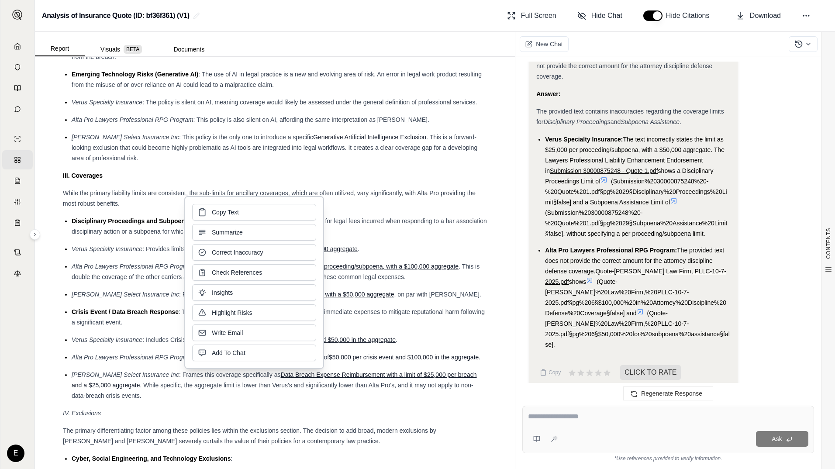
drag, startPoint x: 221, startPoint y: 224, endPoint x: 217, endPoint y: 223, distance: 4.5
drag, startPoint x: 217, startPoint y: 223, endPoint x: 220, endPoint y: 213, distance: 9.7
click at [220, 213] on span "Copy Text" at bounding box center [225, 212] width 27 height 9
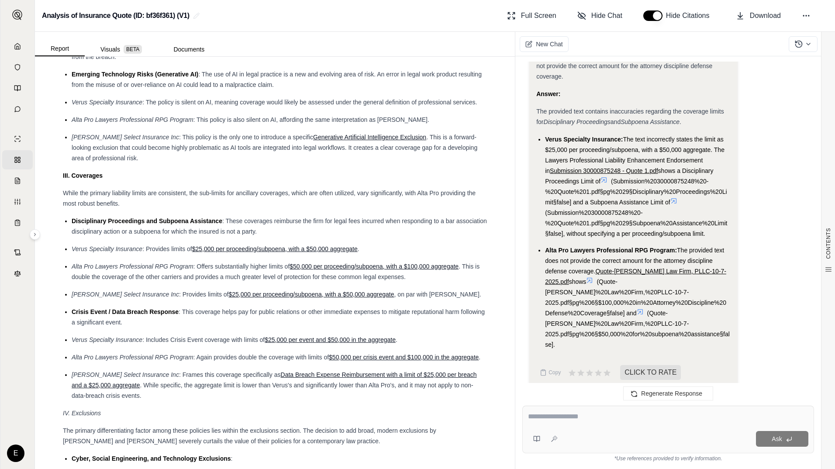
click at [93, 286] on ul "Disciplinary Proceedings and Subpoena Assistance : These coverages reimburse th…" at bounding box center [275, 308] width 424 height 185
drag, startPoint x: 93, startPoint y: 286, endPoint x: 72, endPoint y: 221, distance: 68.2
click at [72, 221] on span "Disciplinary Proceedings and Subpoena Assistance" at bounding box center [147, 220] width 151 height 7
drag, startPoint x: 72, startPoint y: 220, endPoint x: 224, endPoint y: 225, distance: 151.6
click at [224, 225] on div "Disciplinary Proceedings and Subpoena Assistance : These coverages reimburse th…" at bounding box center [279, 226] width 415 height 21
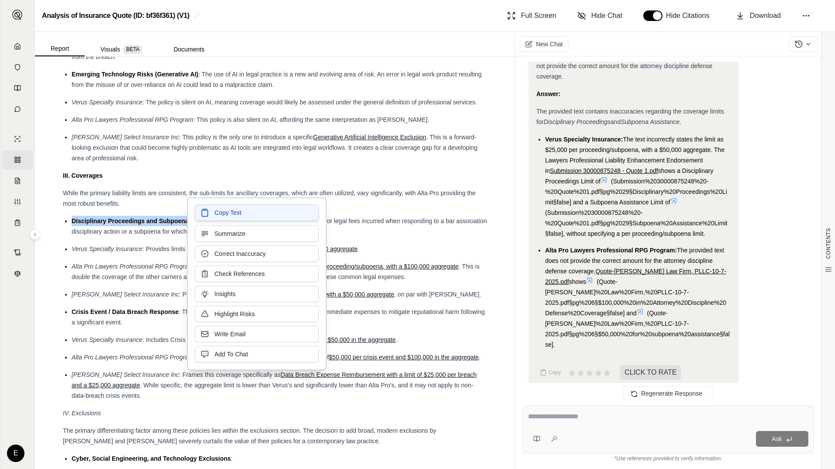
drag, startPoint x: 224, startPoint y: 225, endPoint x: 216, endPoint y: 215, distance: 12.4
click at [216, 215] on span "Copy Text" at bounding box center [227, 212] width 27 height 9
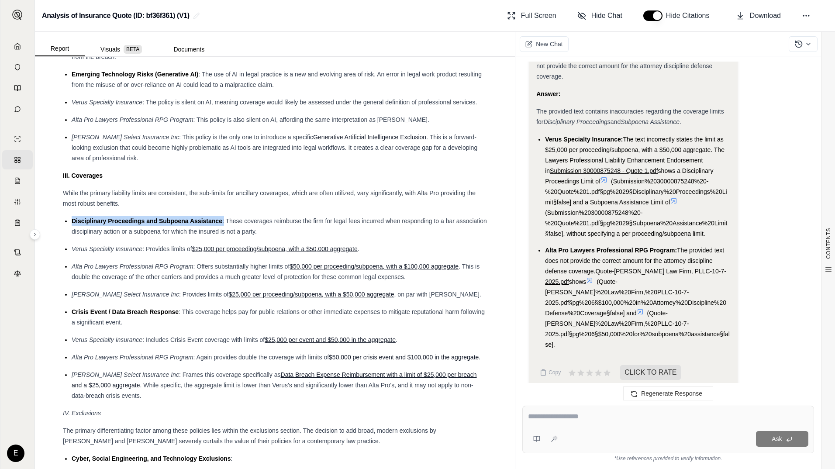
click at [186, 288] on ul "Disciplinary Proceedings and Subpoena Assistance : These coverages reimburse th…" at bounding box center [275, 308] width 424 height 185
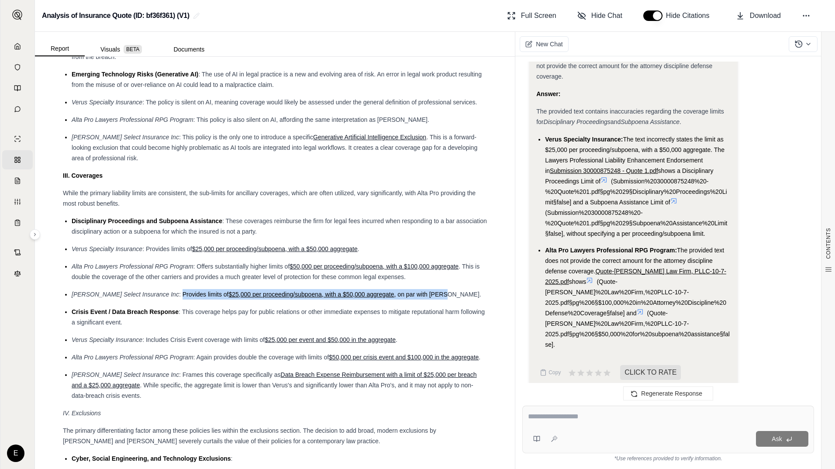
drag, startPoint x: 157, startPoint y: 293, endPoint x: 420, endPoint y: 296, distance: 262.8
click at [420, 296] on div "[PERSON_NAME] Select Insurance Inc : Provides limits of $25,000 per proceeding/…" at bounding box center [279, 294] width 415 height 10
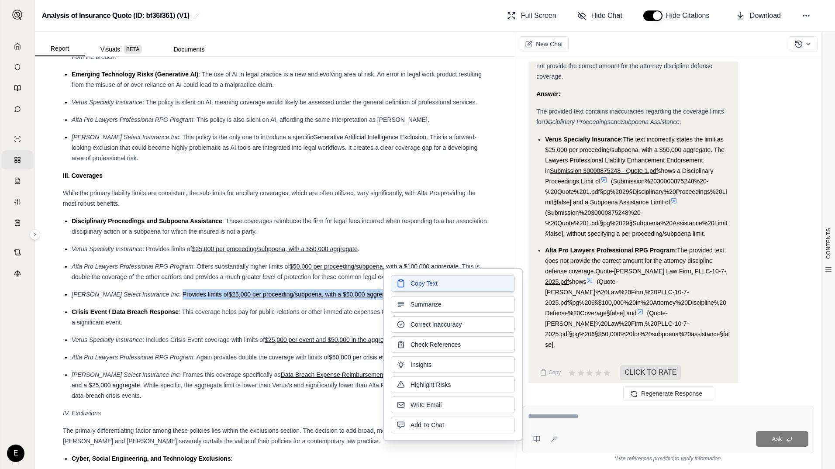
drag, startPoint x: 420, startPoint y: 296, endPoint x: 414, endPoint y: 286, distance: 10.8
click at [414, 286] on span "Copy Text" at bounding box center [423, 283] width 27 height 9
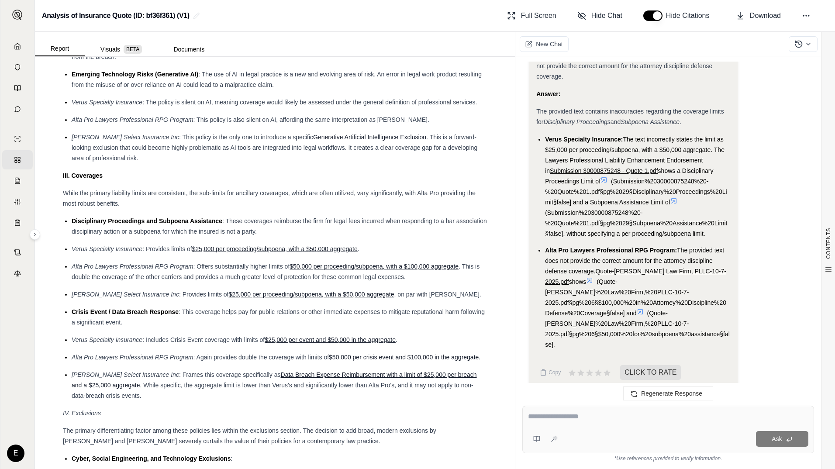
click at [151, 354] on span "Alta Pro Lawyers Professional RPG Program" at bounding box center [133, 357] width 122 height 7
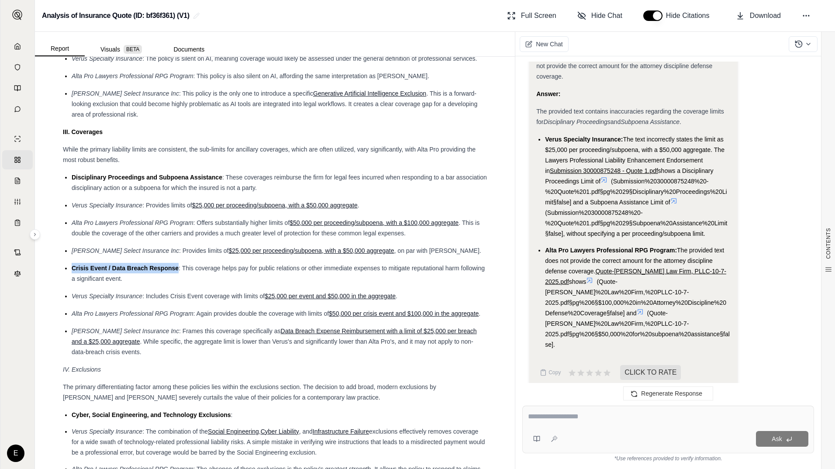
drag, startPoint x: 72, startPoint y: 268, endPoint x: 179, endPoint y: 269, distance: 106.1
click at [179, 269] on div "Crisis Event / Data Breach Response : This coverage helps pay for public relati…" at bounding box center [279, 273] width 415 height 21
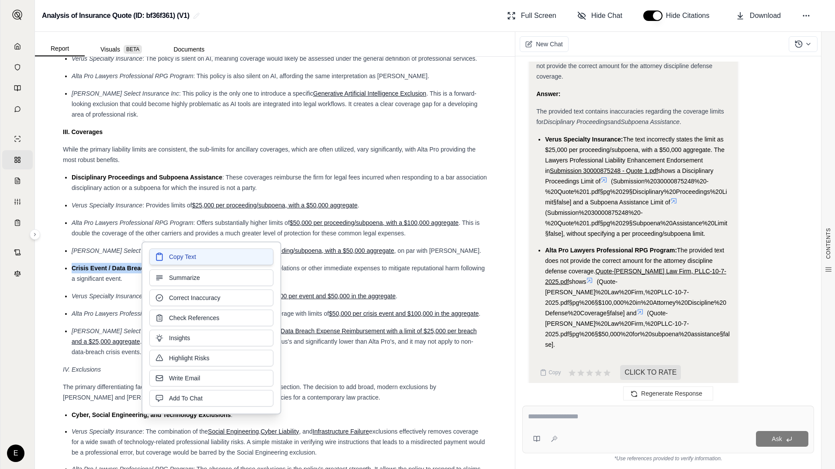
drag, startPoint x: 179, startPoint y: 269, endPoint x: 172, endPoint y: 260, distance: 11.5
click at [172, 260] on span "Copy Text" at bounding box center [182, 256] width 27 height 9
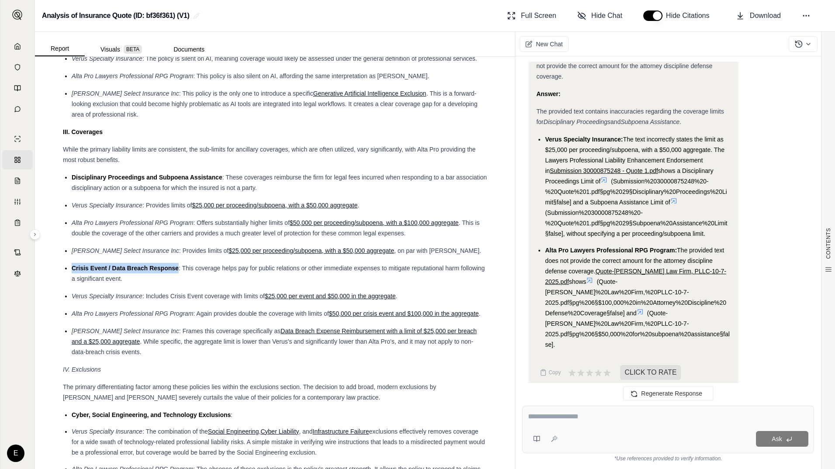
click at [141, 296] on span "Verus Specialty Insurance" at bounding box center [107, 295] width 71 height 7
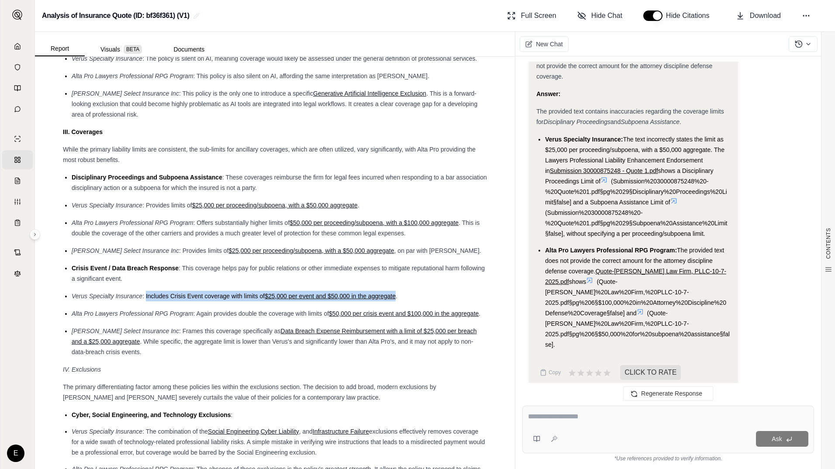
drag, startPoint x: 145, startPoint y: 296, endPoint x: 396, endPoint y: 299, distance: 250.2
click at [396, 299] on div "Verus Specialty Insurance : Includes Crisis Event coverage with limits of $25,0…" at bounding box center [279, 296] width 415 height 10
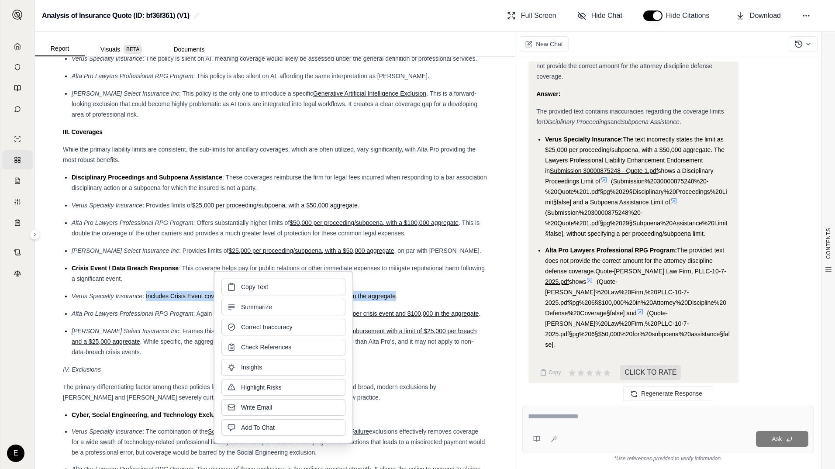
drag, startPoint x: 251, startPoint y: 298, endPoint x: 244, endPoint y: 285, distance: 14.5
click at [244, 285] on span "Copy Text" at bounding box center [254, 286] width 27 height 9
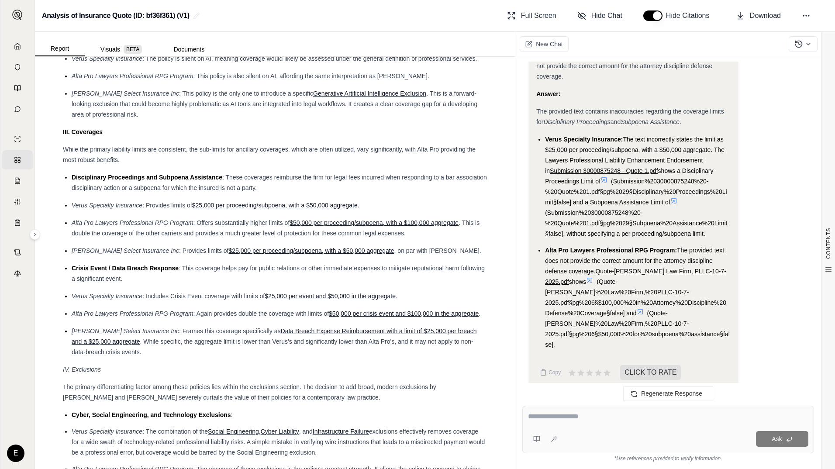
click at [127, 334] on ul "Disciplinary Proceedings and Subpoena Assistance : These coverages reimburse th…" at bounding box center [275, 264] width 424 height 185
drag, startPoint x: 197, startPoint y: 313, endPoint x: 349, endPoint y: 320, distance: 151.7
click at [349, 319] on div "Alta Pro Lawyers Professional RPG Program : Again provides double the coverage …" at bounding box center [279, 313] width 415 height 10
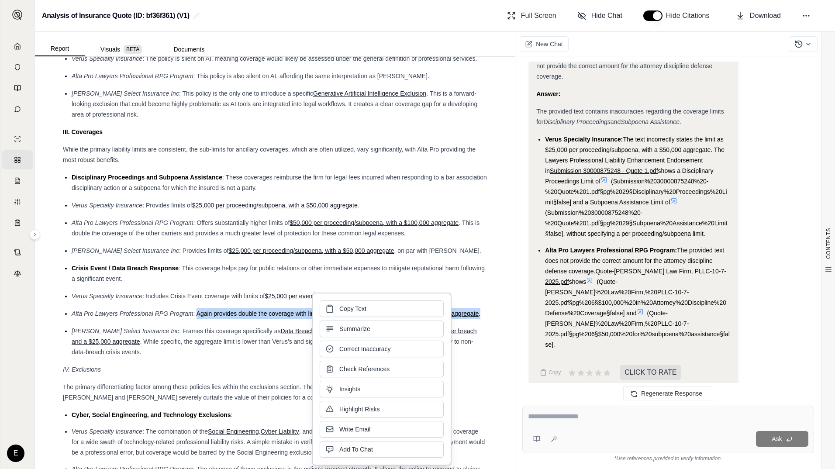
drag, startPoint x: 349, startPoint y: 320, endPoint x: 282, endPoint y: 317, distance: 66.9
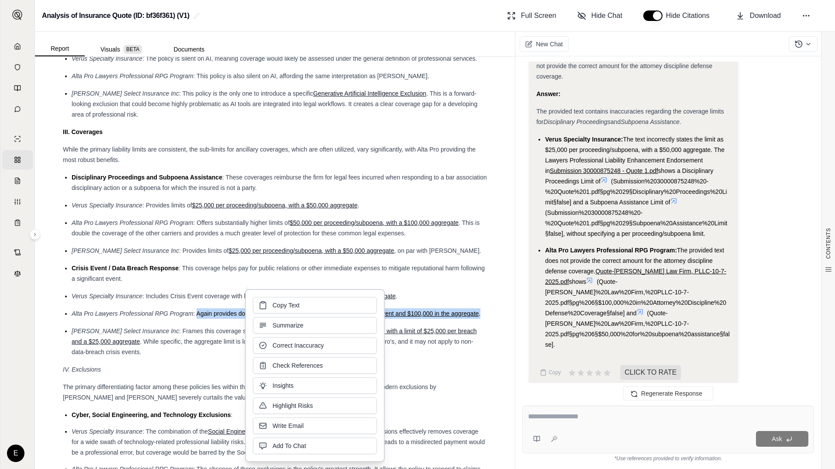
drag, startPoint x: 282, startPoint y: 317, endPoint x: 270, endPoint y: 305, distance: 16.7
click at [270, 305] on button "Copy Text" at bounding box center [315, 305] width 124 height 17
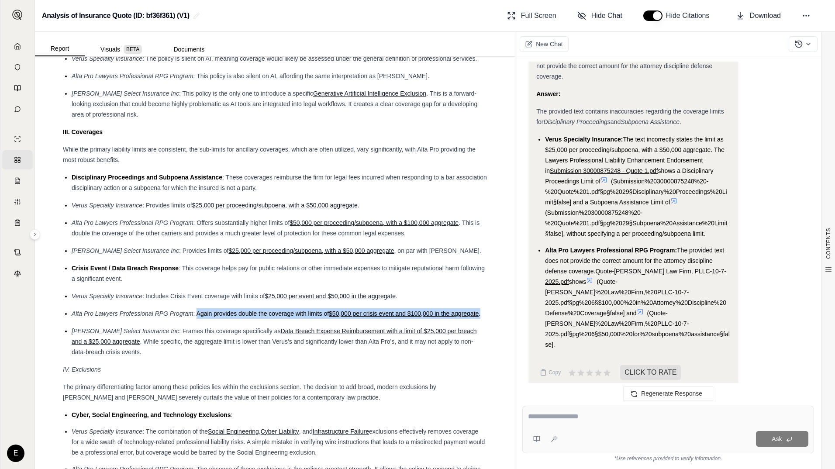
click at [173, 357] on div "[PERSON_NAME] Select Insurance Inc : Frames this coverage specifically as Data …" at bounding box center [279, 341] width 415 height 31
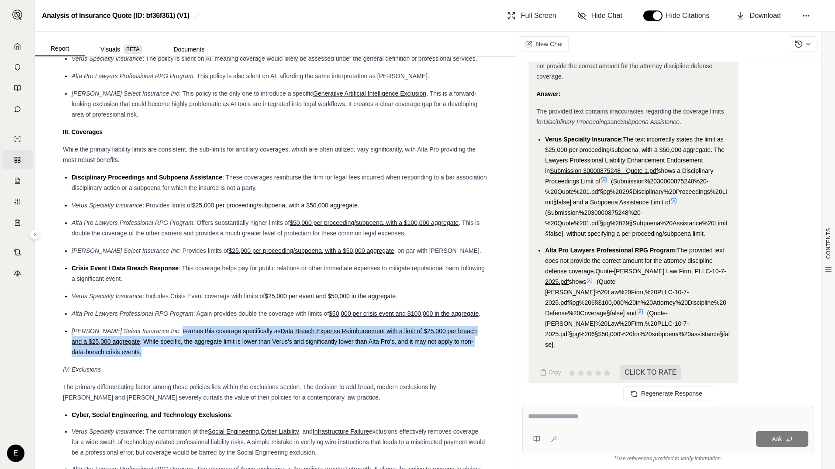
drag, startPoint x: 157, startPoint y: 340, endPoint x: 266, endPoint y: 363, distance: 112.0
click at [266, 357] on div "[PERSON_NAME] Select Insurance Inc : Frames this coverage specifically as Data …" at bounding box center [279, 341] width 415 height 31
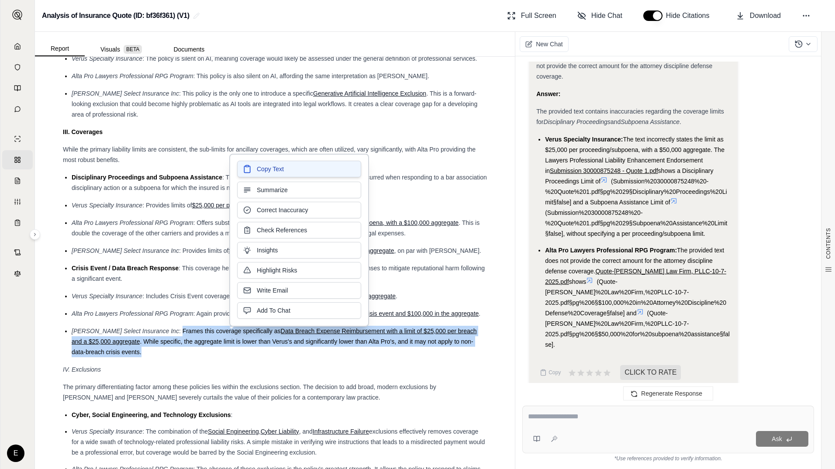
click at [269, 169] on span "Copy Text" at bounding box center [270, 169] width 27 height 9
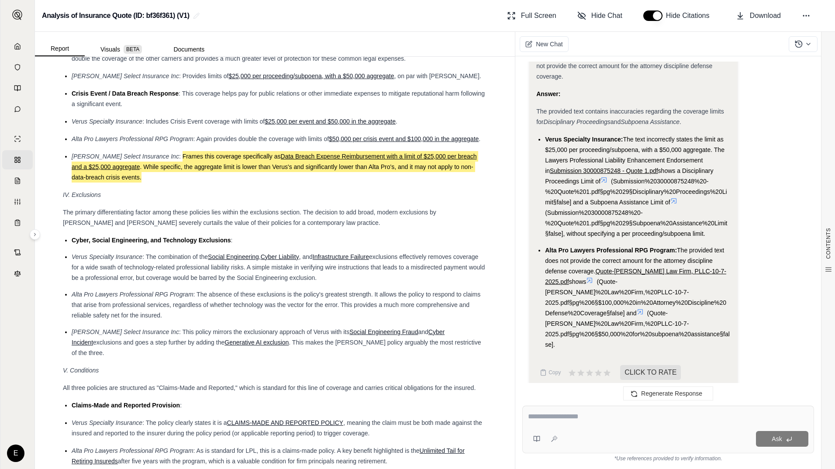
scroll to position [1353, 0]
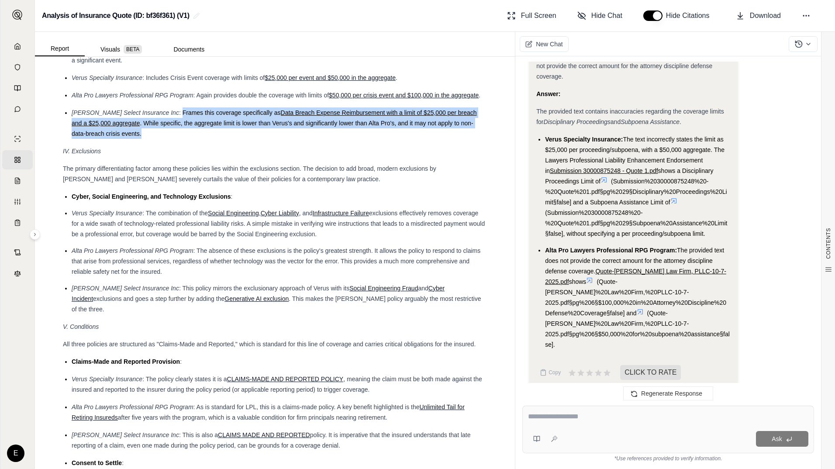
click at [114, 217] on ul "Cyber, Social Engineering, and Technology Exclusions : Verus Specialty Insuranc…" at bounding box center [275, 252] width 424 height 123
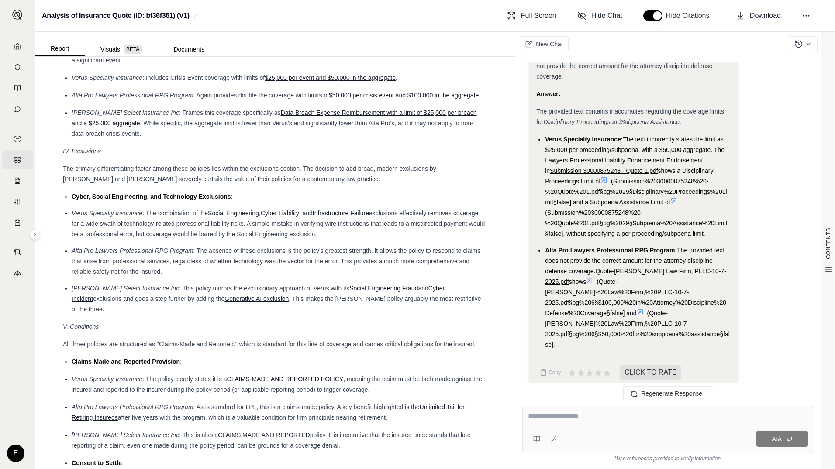
click at [69, 205] on ul "Cyber, Social Engineering, and Technology Exclusions : Verus Specialty Insuranc…" at bounding box center [275, 252] width 424 height 123
drag, startPoint x: 72, startPoint y: 206, endPoint x: 370, endPoint y: 246, distance: 300.3
click at [370, 246] on ul "Cyber, Social Engineering, and Technology Exclusions : Verus Specialty Insuranc…" at bounding box center [275, 252] width 424 height 123
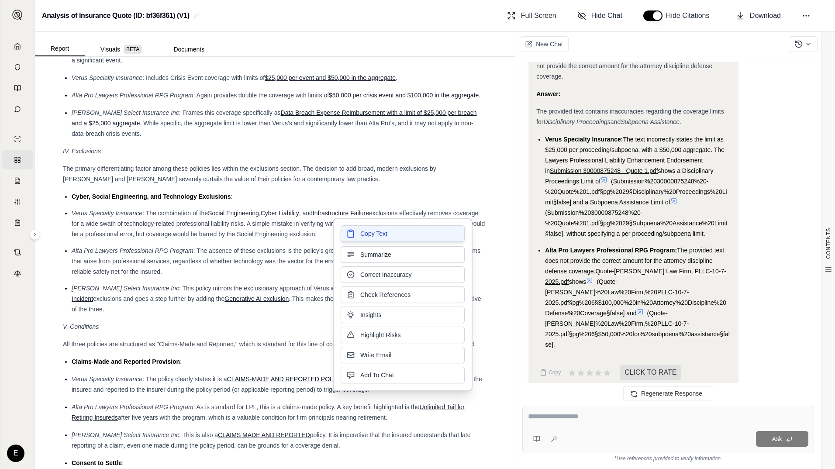
drag, startPoint x: 370, startPoint y: 246, endPoint x: 361, endPoint y: 237, distance: 12.7
click at [361, 237] on span "Copy Text" at bounding box center [373, 233] width 27 height 9
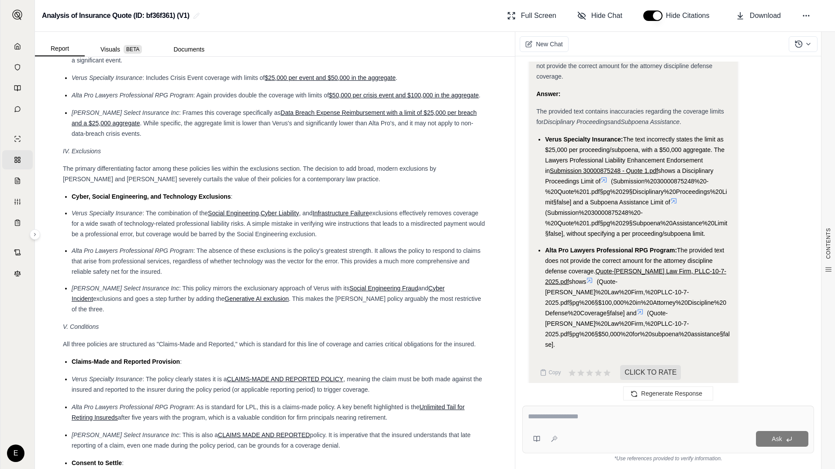
click at [157, 277] on li "Alta Pro Lawyers Professional RPG Program : The absence of these exclusions is …" at bounding box center [279, 260] width 415 height 31
drag, startPoint x: 72, startPoint y: 206, endPoint x: 227, endPoint y: 206, distance: 155.0
click at [227, 200] on span "Cyber, Social Engineering, and Technology Exclusions" at bounding box center [151, 196] width 159 height 7
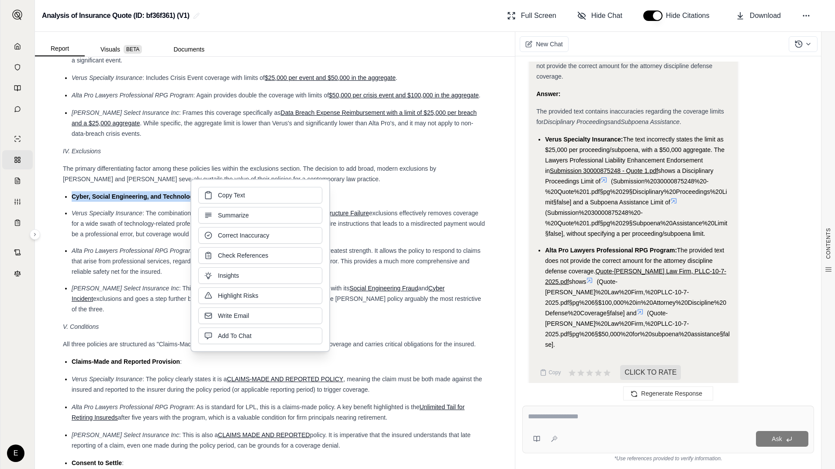
drag, startPoint x: 227, startPoint y: 206, endPoint x: 223, endPoint y: 198, distance: 9.8
click at [223, 198] on span "Copy Text" at bounding box center [231, 195] width 27 height 9
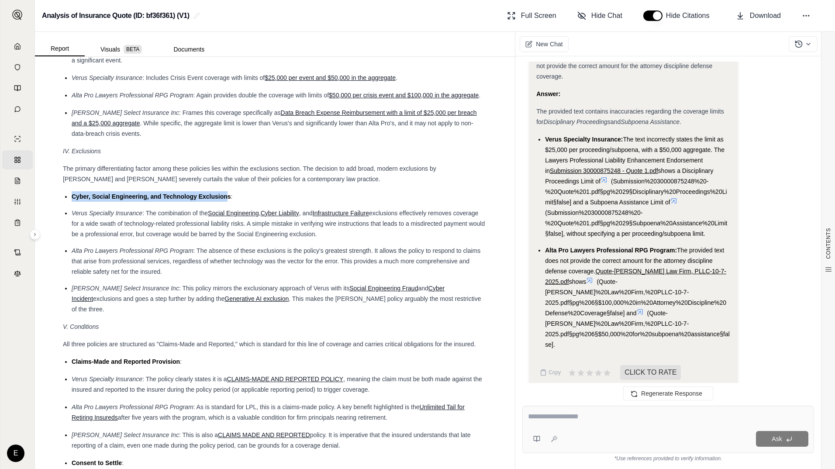
click at [255, 292] on ul "Cyber, Social Engineering, and Technology Exclusions : Verus Specialty Insuranc…" at bounding box center [275, 252] width 424 height 123
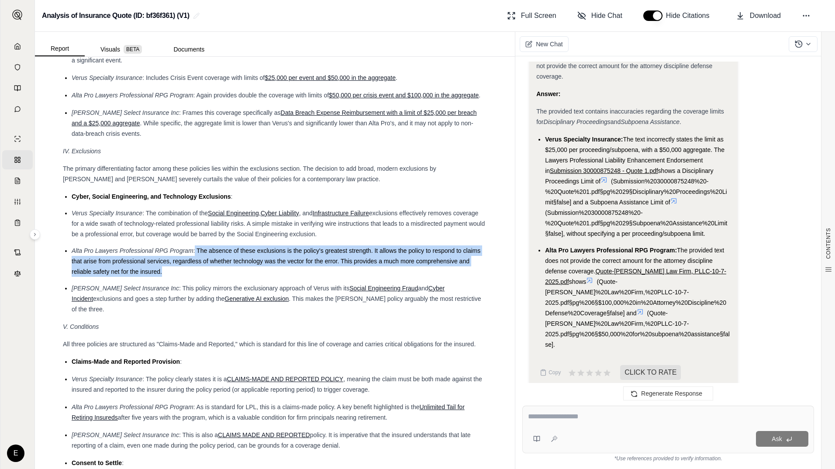
drag, startPoint x: 196, startPoint y: 263, endPoint x: 353, endPoint y: 279, distance: 158.4
click at [353, 277] on li "Alta Pro Lawyers Professional RPG Program : The absence of these exclusions is …" at bounding box center [279, 260] width 415 height 31
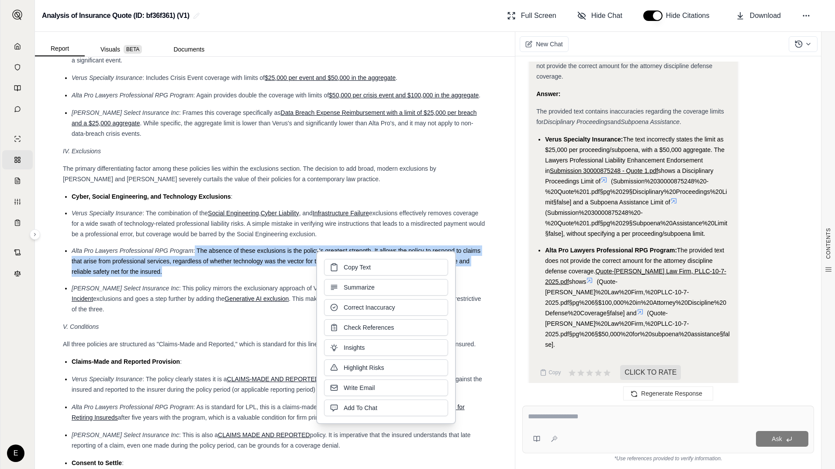
drag, startPoint x: 353, startPoint y: 279, endPoint x: 344, endPoint y: 267, distance: 15.2
click at [344, 267] on span "Copy Text" at bounding box center [357, 267] width 27 height 9
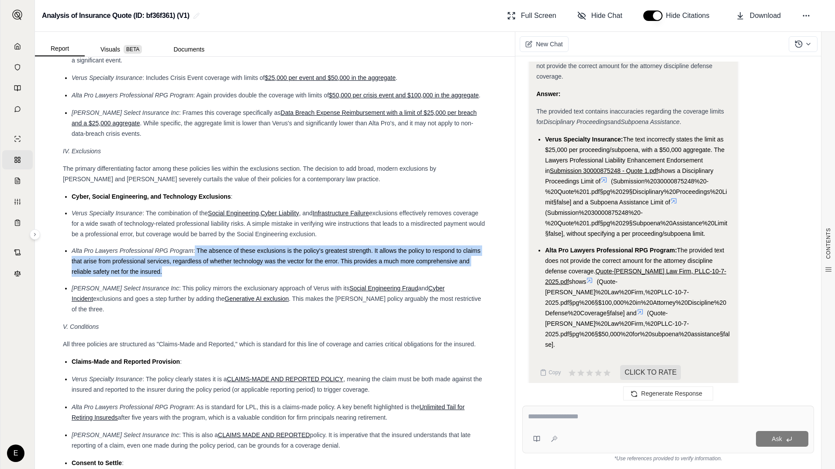
click at [101, 217] on span "Verus Specialty Insurance" at bounding box center [107, 213] width 71 height 7
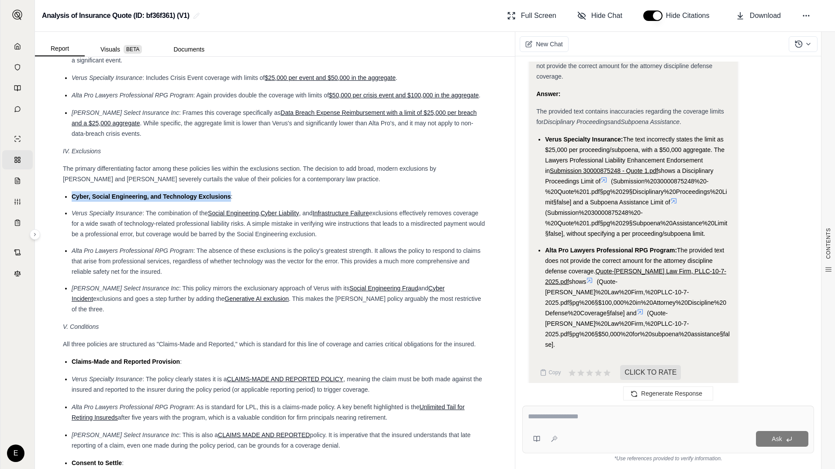
drag, startPoint x: 72, startPoint y: 203, endPoint x: 231, endPoint y: 208, distance: 159.0
click at [231, 202] on li "Cyber, Social Engineering, and Technology Exclusions :" at bounding box center [279, 196] width 415 height 10
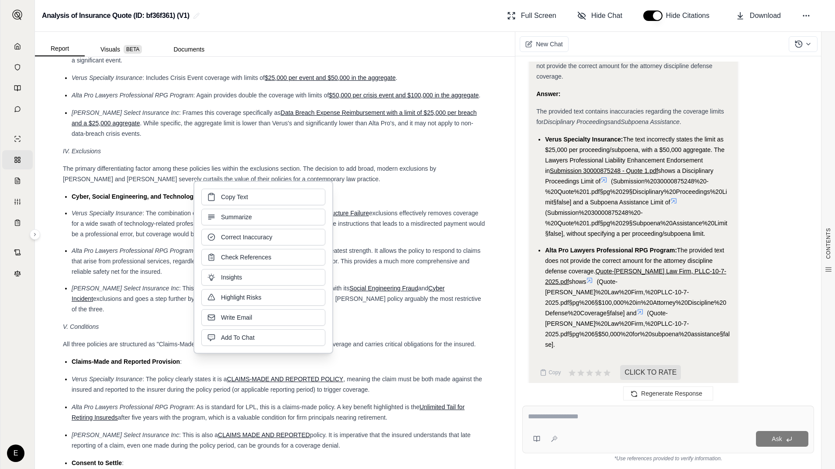
drag, startPoint x: 231, startPoint y: 208, endPoint x: 225, endPoint y: 207, distance: 5.8
drag, startPoint x: 225, startPoint y: 207, endPoint x: 228, endPoint y: 197, distance: 10.1
click at [228, 197] on span "Copy Text" at bounding box center [234, 197] width 27 height 9
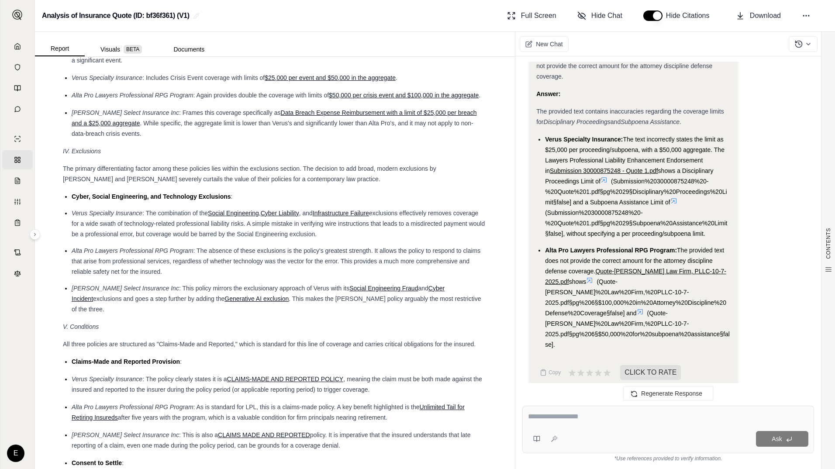
drag, startPoint x: 157, startPoint y: 248, endPoint x: 152, endPoint y: 264, distance: 16.6
click at [157, 239] on li "Verus Specialty Insurance : The combination of the Social Engineering , Cyber L…" at bounding box center [279, 223] width 415 height 31
drag, startPoint x: 72, startPoint y: 206, endPoint x: 233, endPoint y: 208, distance: 161.5
click at [233, 202] on li "Cyber, Social Engineering, and Technology Exclusions :" at bounding box center [279, 196] width 415 height 10
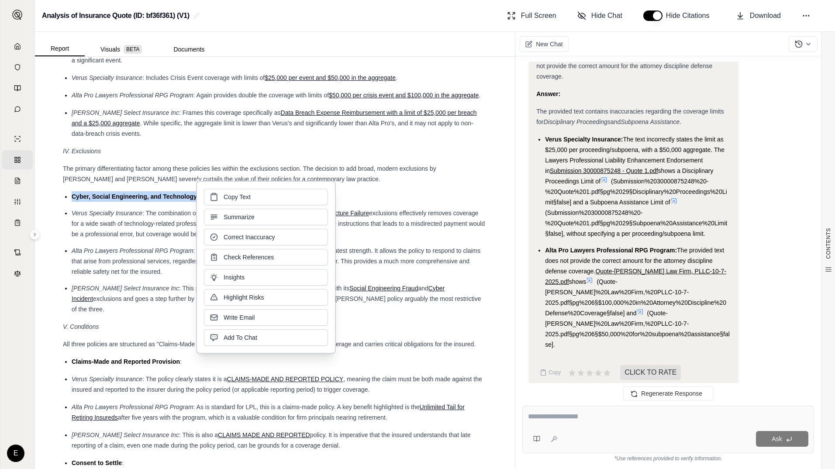
drag, startPoint x: 233, startPoint y: 208, endPoint x: 227, endPoint y: 200, distance: 9.7
click at [227, 200] on span "Copy Text" at bounding box center [237, 197] width 27 height 9
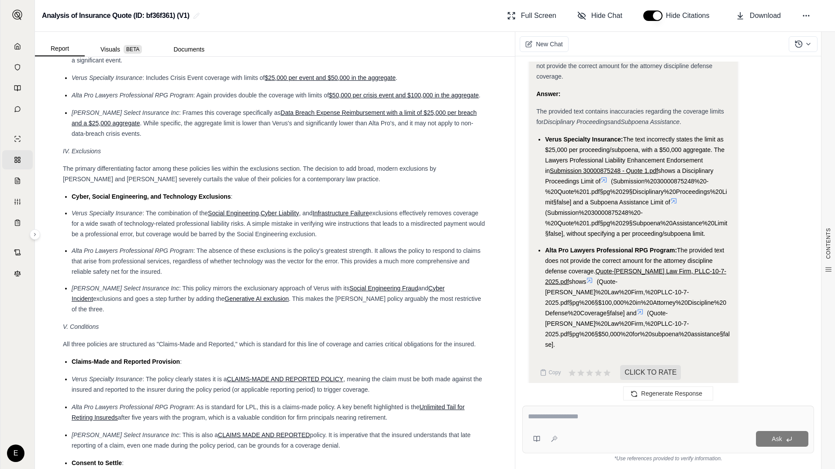
click at [141, 323] on div "V. Conditions" at bounding box center [275, 326] width 424 height 10
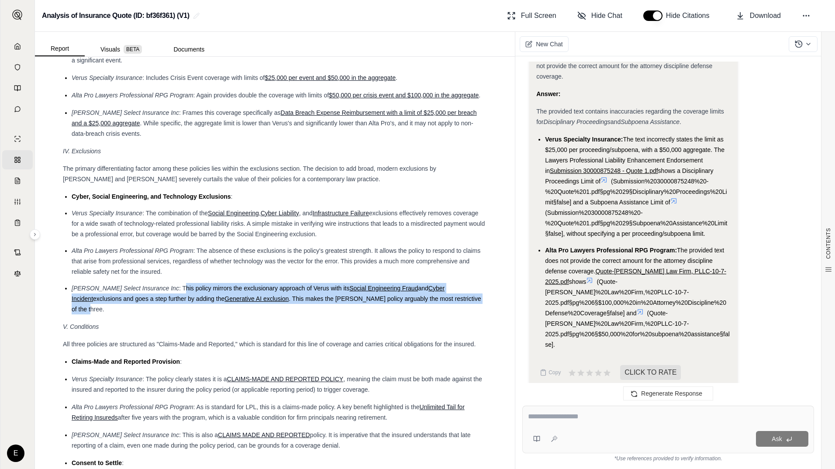
drag, startPoint x: 159, startPoint y: 297, endPoint x: 439, endPoint y: 313, distance: 280.7
click at [439, 313] on li "[PERSON_NAME] Select Insurance Inc : This policy mirrors the exclusionary appro…" at bounding box center [279, 298] width 415 height 31
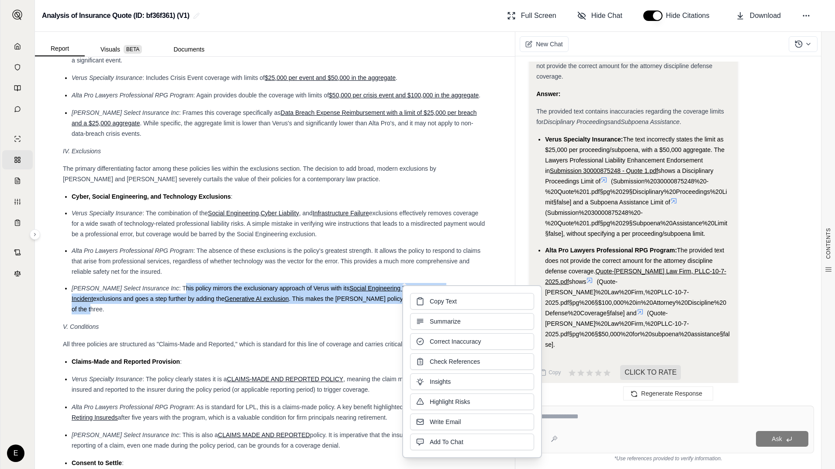
click at [432, 301] on span "Copy Text" at bounding box center [443, 301] width 27 height 9
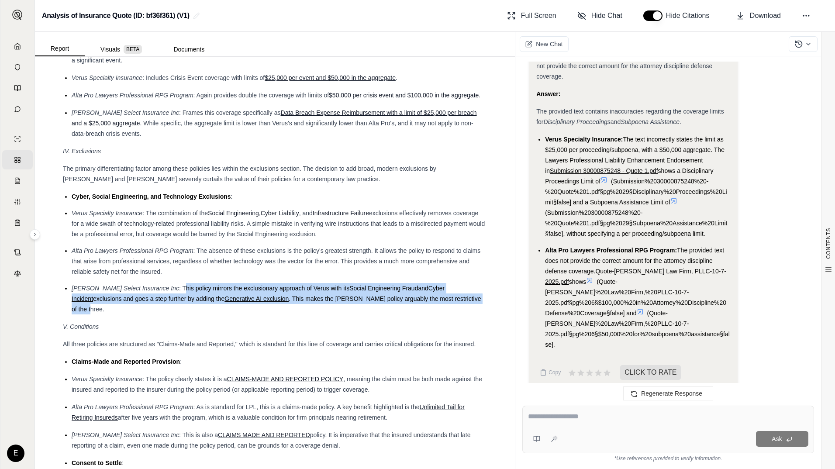
click at [216, 346] on span "All three policies are structured as "Claims-Made and Reported," which is stand…" at bounding box center [269, 344] width 413 height 7
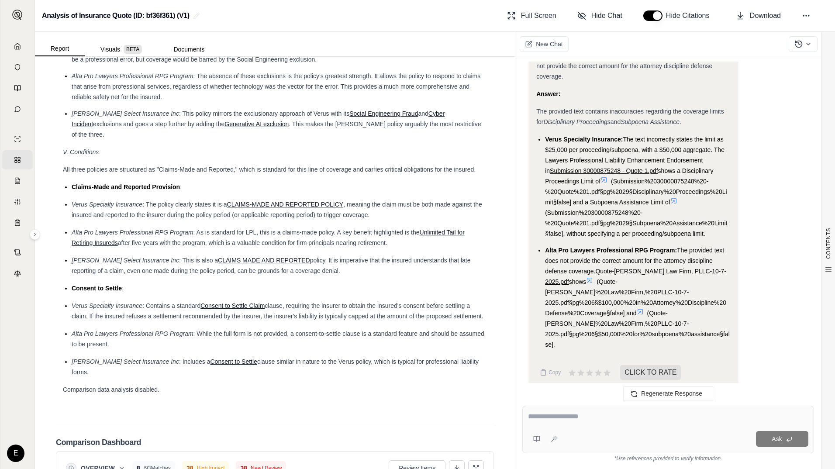
scroll to position [1615, 0]
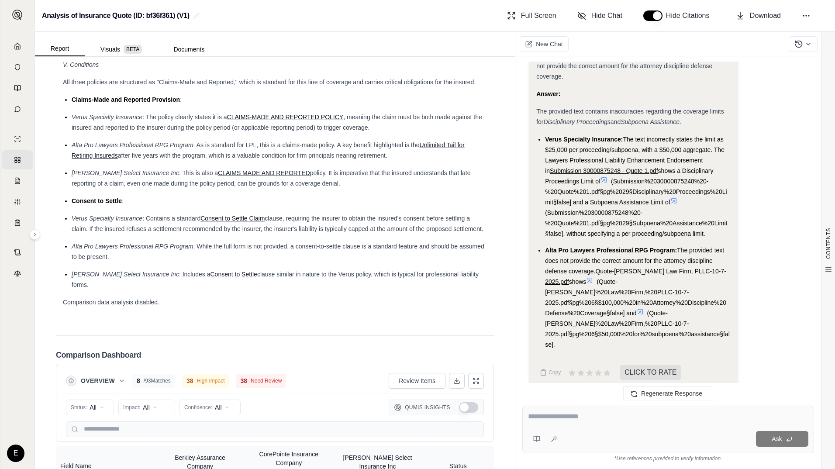
click at [147, 222] on div "Verus Specialty Insurance : Contains a standard Consent to Settle Claim clause,…" at bounding box center [279, 223] width 415 height 21
drag, startPoint x: 145, startPoint y: 218, endPoint x: 295, endPoint y: 220, distance: 149.3
click at [295, 220] on div "Verus Specialty Insurance : Contains a standard Consent to Settle Claim clause,…" at bounding box center [279, 223] width 415 height 21
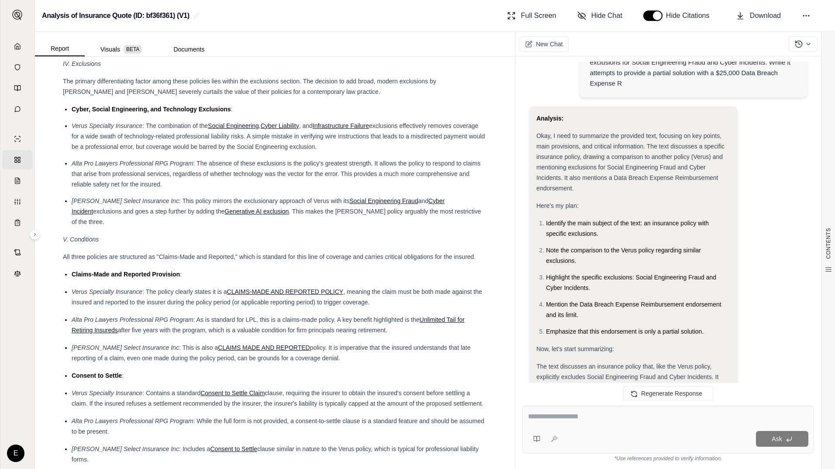
scroll to position [0, 0]
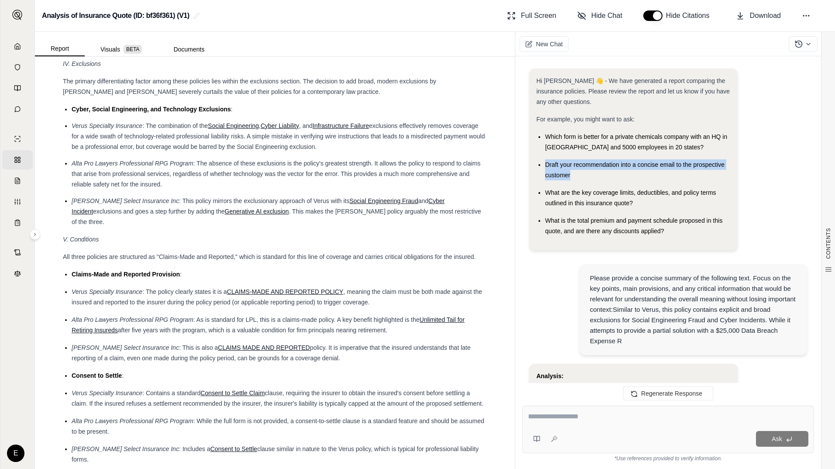
drag, startPoint x: 546, startPoint y: 164, endPoint x: 571, endPoint y: 176, distance: 27.9
click at [571, 176] on div "Draft your recommendation into a concise email to the prospective customer" at bounding box center [638, 169] width 186 height 21
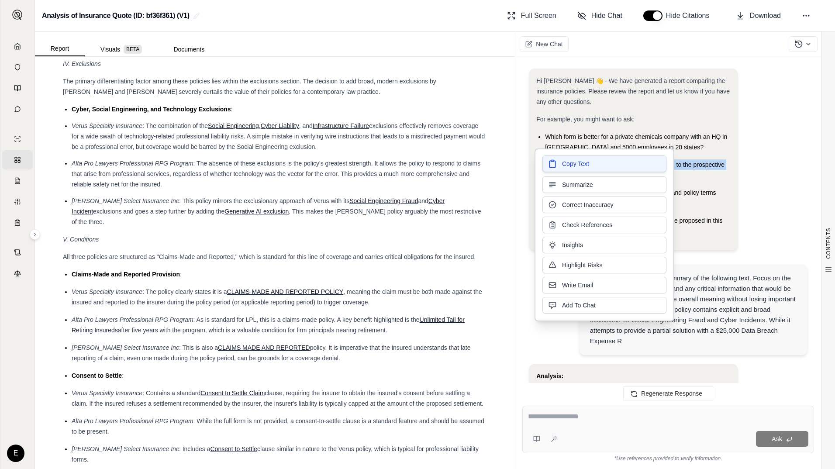
drag, startPoint x: 571, startPoint y: 176, endPoint x: 568, endPoint y: 164, distance: 12.4
click at [568, 164] on span "Copy Text" at bounding box center [575, 163] width 27 height 9
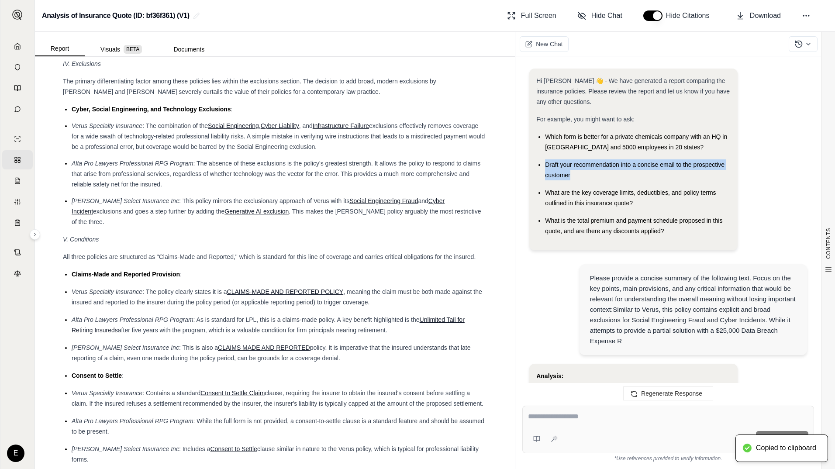
click at [561, 421] on textarea at bounding box center [668, 416] width 280 height 10
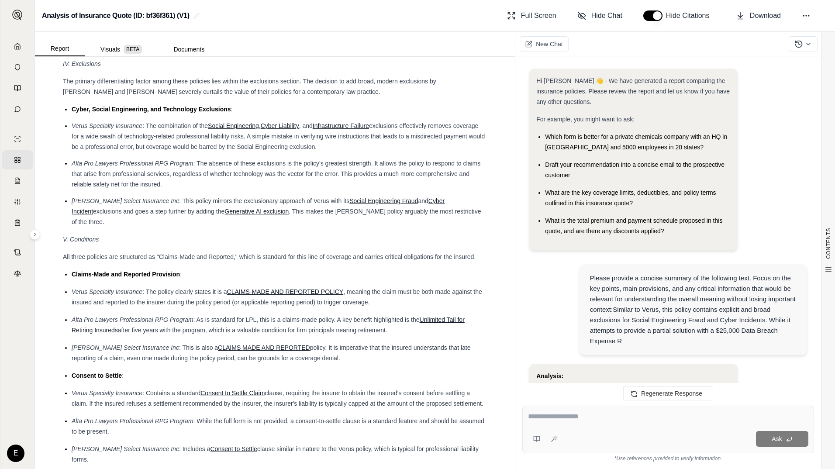
paste textarea "**********"
type textarea "**********"
click at [566, 420] on textarea "**********" at bounding box center [668, 416] width 280 height 10
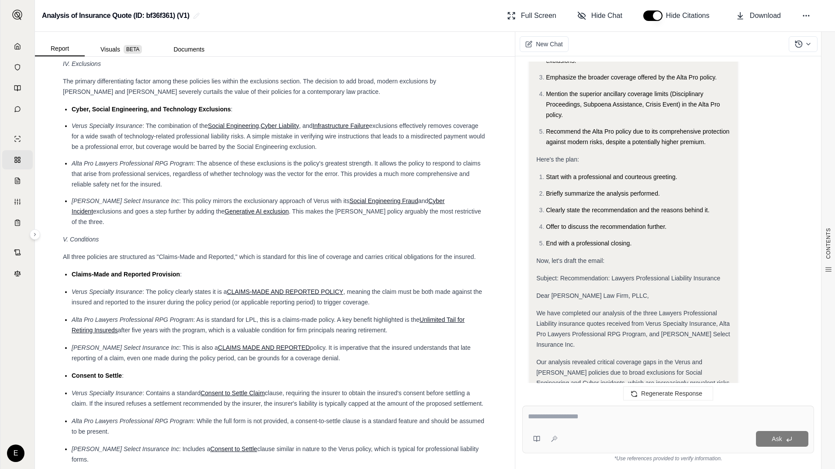
scroll to position [2334, 0]
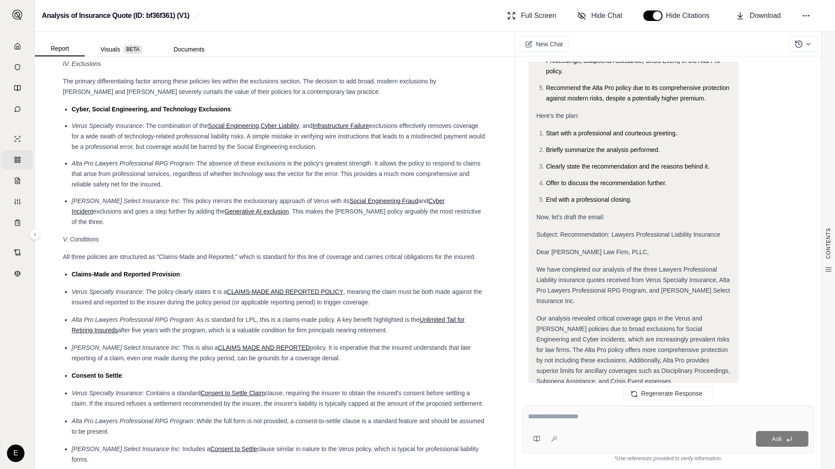
click at [581, 315] on span "Our analysis revealed critical coverage gaps in the Verus and [PERSON_NAME] pol…" at bounding box center [633, 350] width 194 height 70
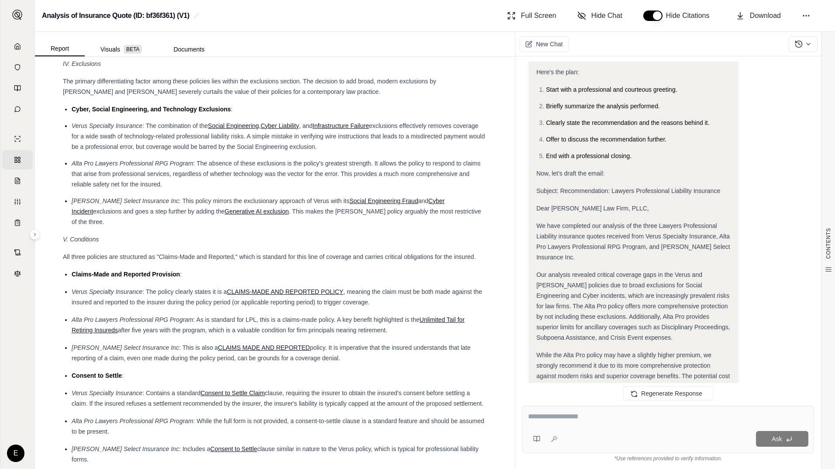
scroll to position [2421, 0]
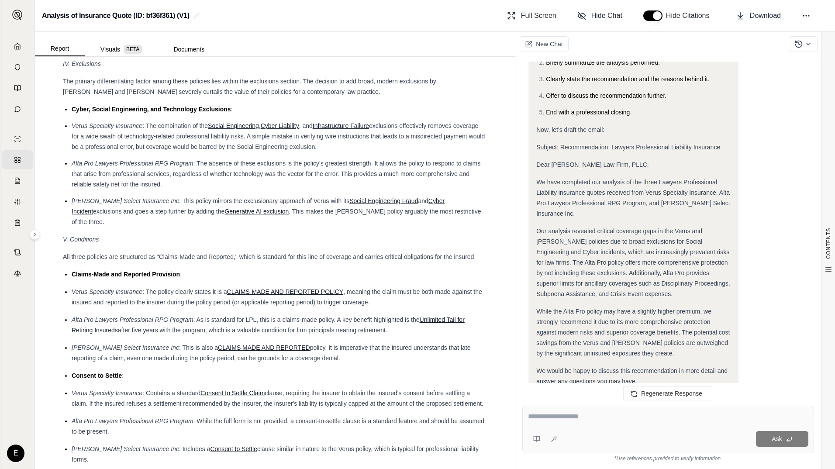
click at [561, 306] on div "While the Alta Pro policy may have a slightly higher premium, we strongly recom…" at bounding box center [633, 332] width 194 height 52
